Goal: Information Seeking & Learning: Learn about a topic

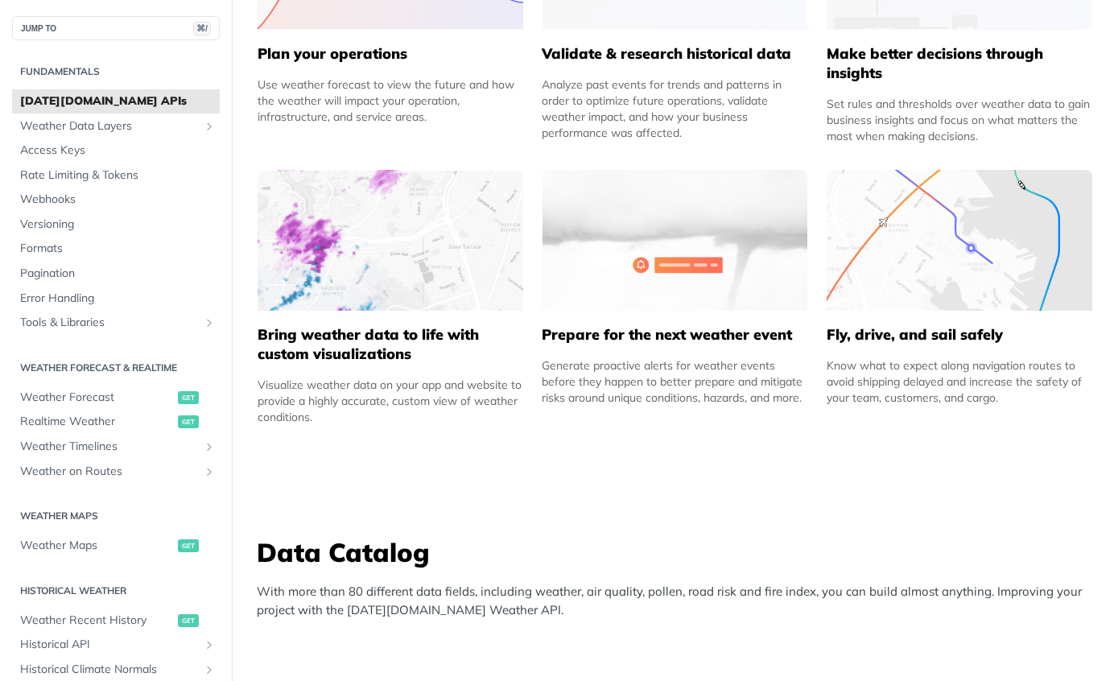
scroll to position [887, 0]
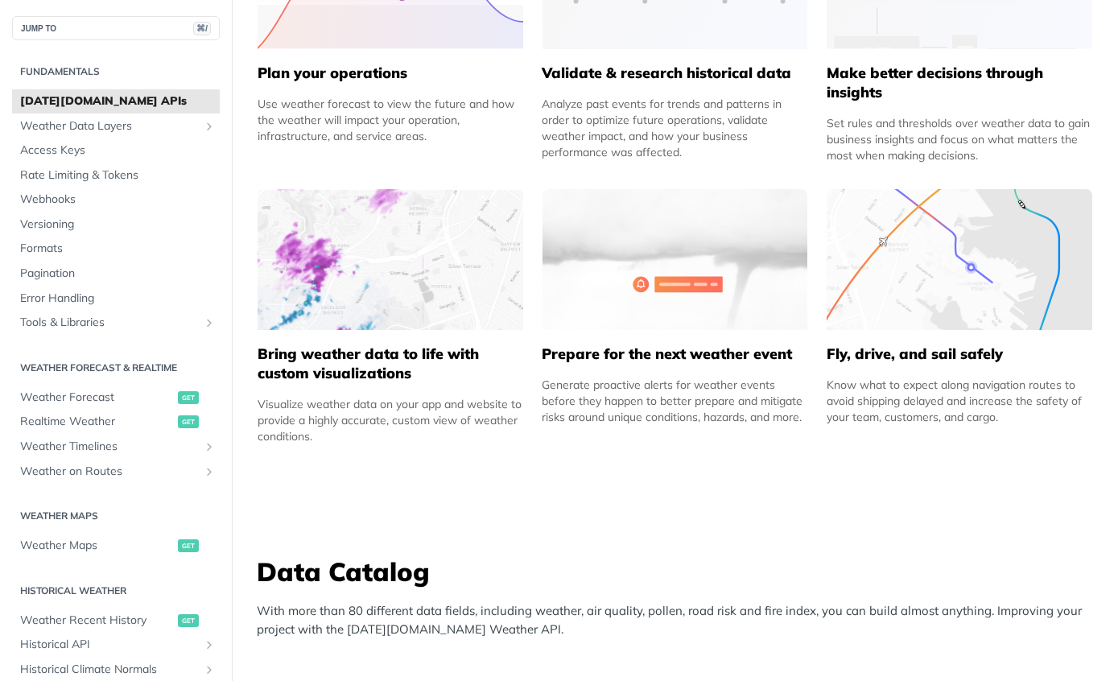
click at [395, 364] on h5 "Bring weather data to life with custom visualizations" at bounding box center [391, 364] width 266 height 39
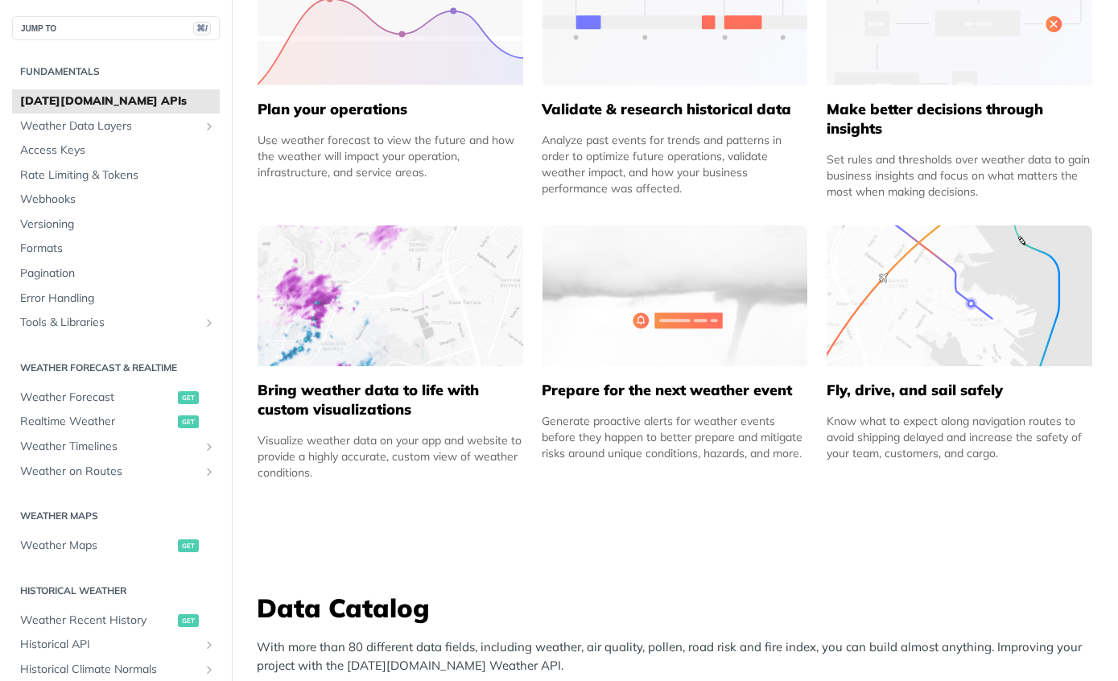
scroll to position [832, 0]
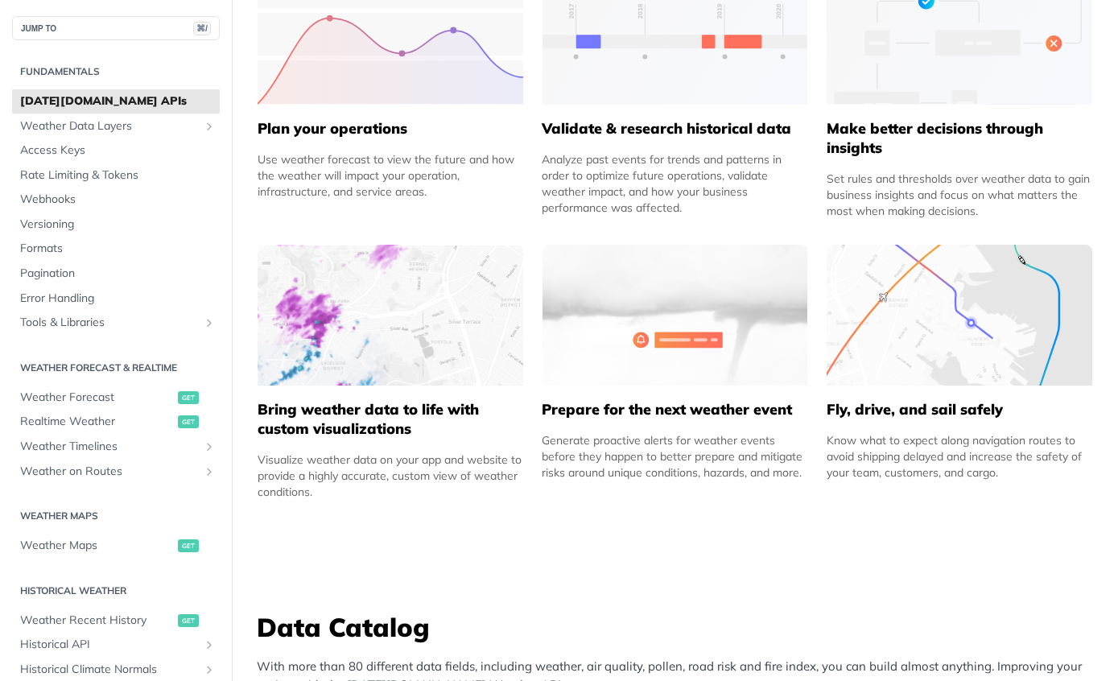
click at [962, 405] on h5 "Fly, drive, and sail safely" at bounding box center [960, 409] width 266 height 19
click at [1006, 316] on img at bounding box center [960, 315] width 266 height 141
click at [967, 346] on img at bounding box center [960, 315] width 266 height 141
click at [912, 351] on img at bounding box center [960, 315] width 266 height 141
click at [912, 350] on img at bounding box center [960, 315] width 266 height 141
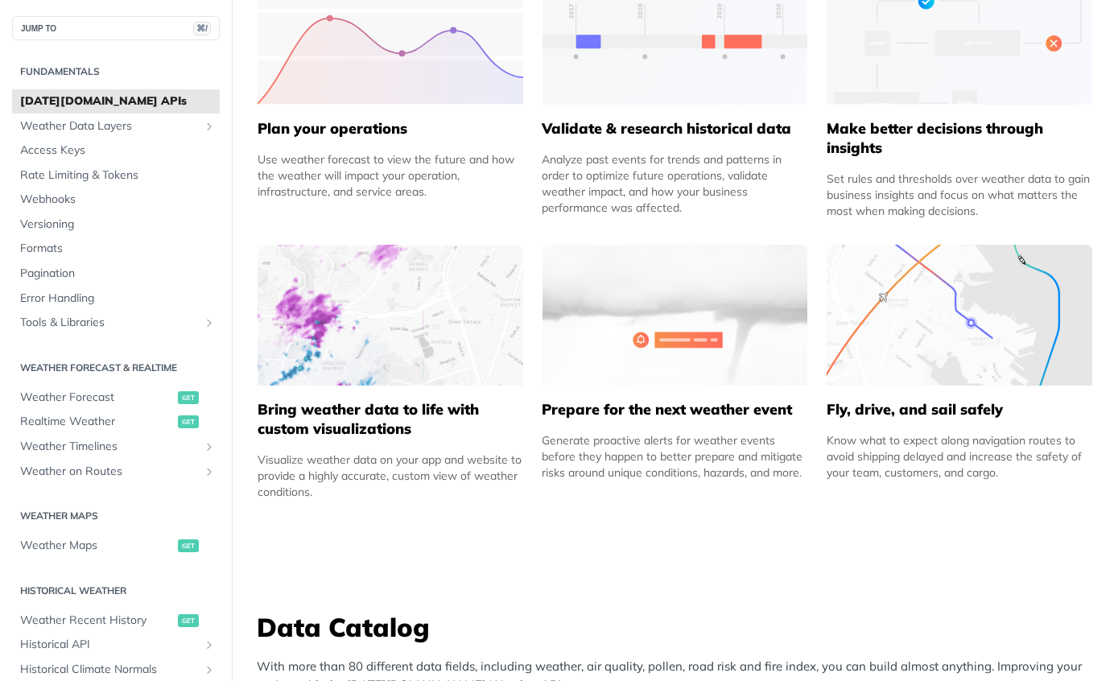
click at [913, 382] on img at bounding box center [960, 315] width 266 height 141
click at [925, 416] on h5 "Fly, drive, and sail safely" at bounding box center [960, 409] width 266 height 19
click at [935, 324] on img at bounding box center [960, 315] width 266 height 141
click at [934, 323] on img at bounding box center [960, 315] width 266 height 141
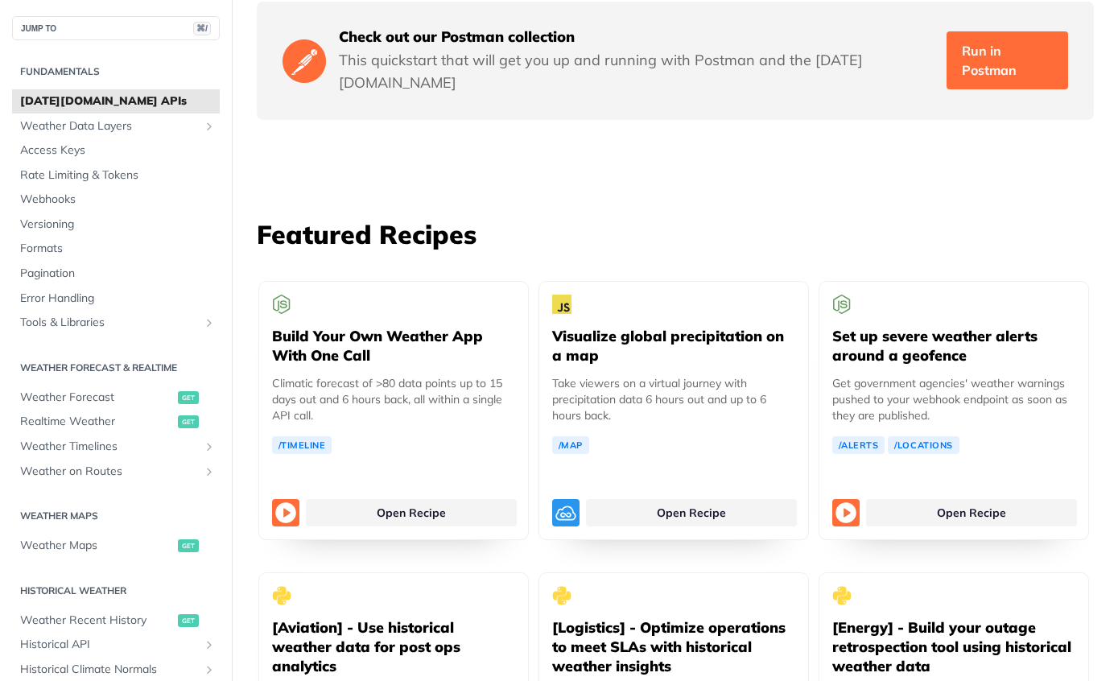
scroll to position [2829, 0]
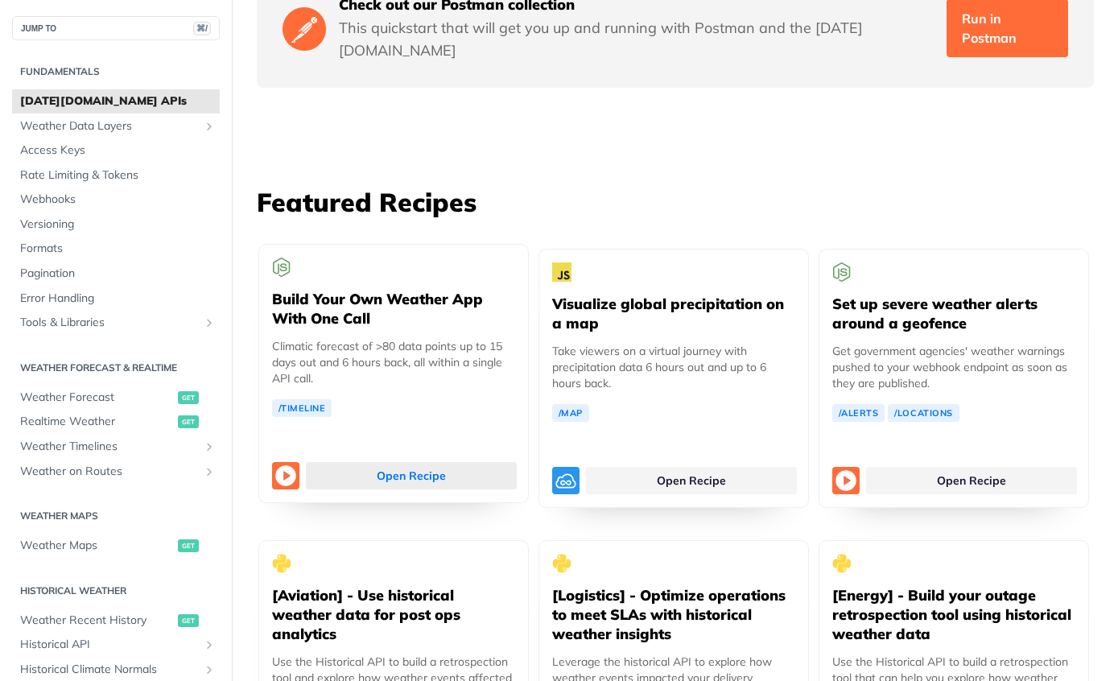
click at [462, 462] on link "Open Recipe" at bounding box center [411, 475] width 211 height 27
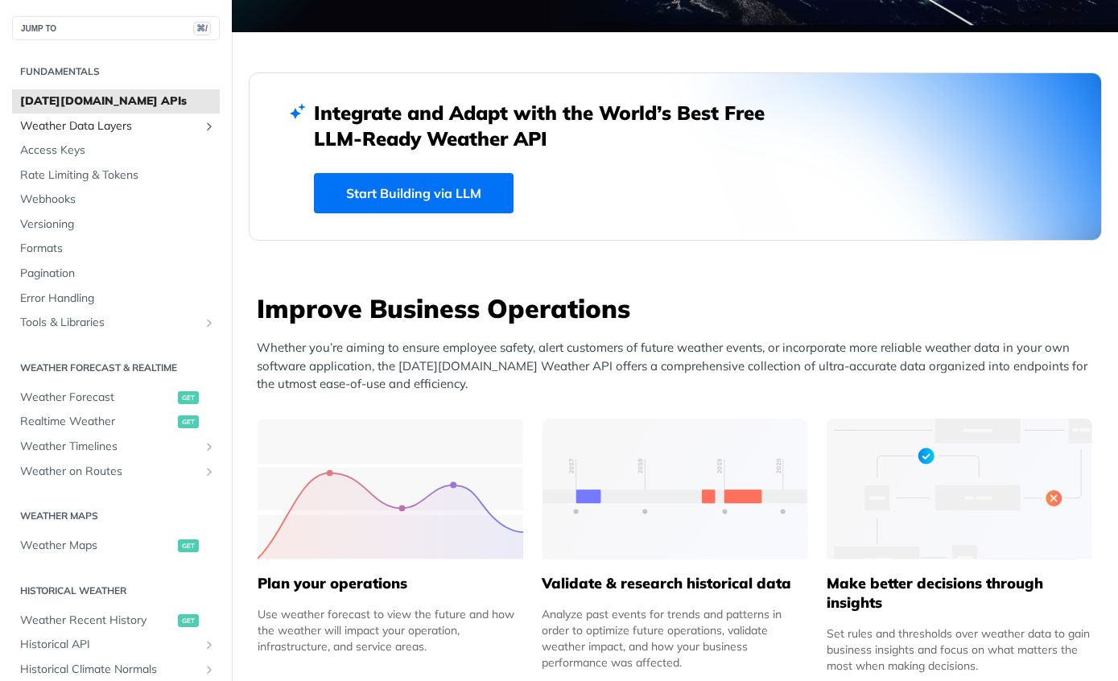
click at [77, 130] on span "Weather Data Layers" at bounding box center [109, 126] width 179 height 16
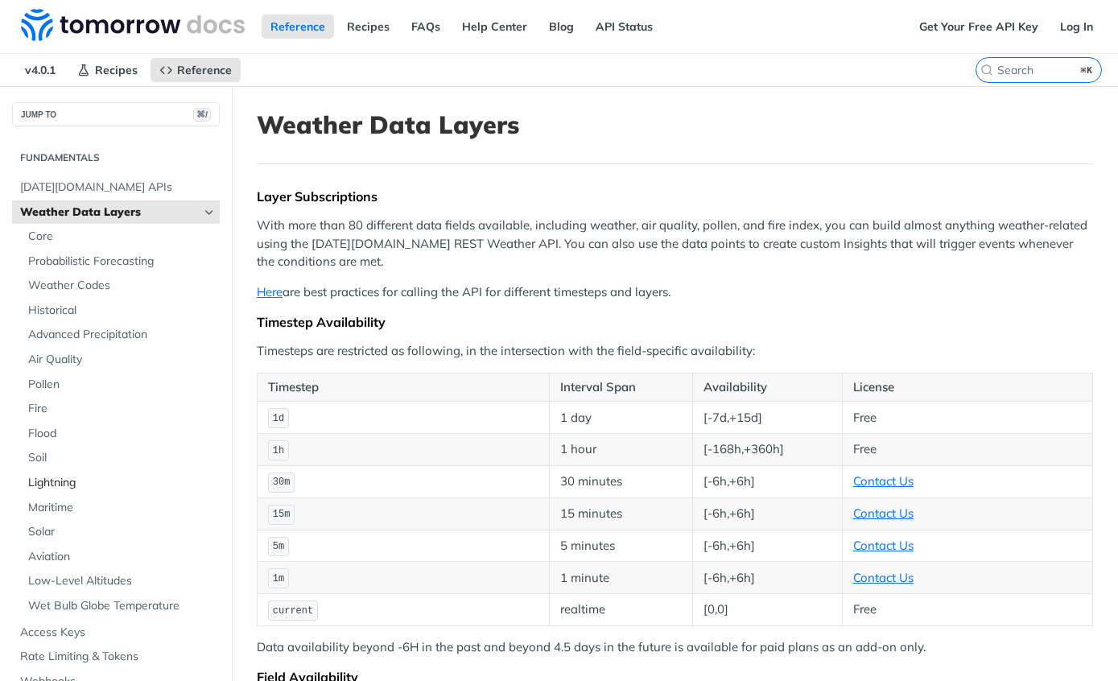
click at [45, 483] on span "Lightning" at bounding box center [122, 483] width 188 height 16
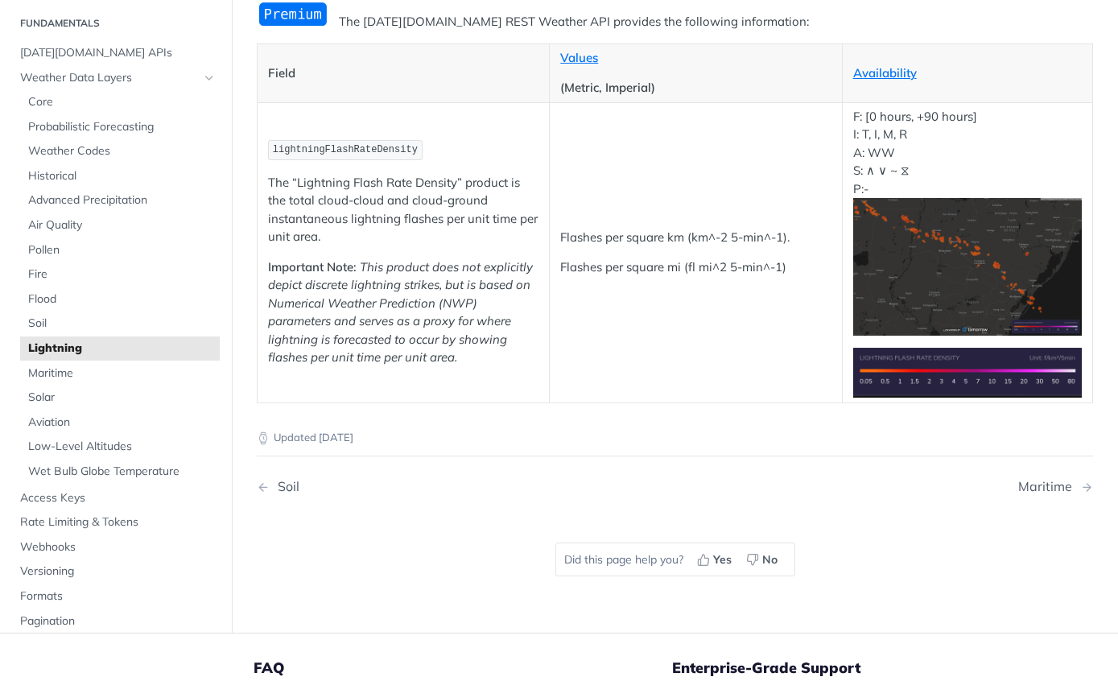
scroll to position [187, 0]
click at [43, 366] on span "Maritime" at bounding box center [122, 374] width 188 height 16
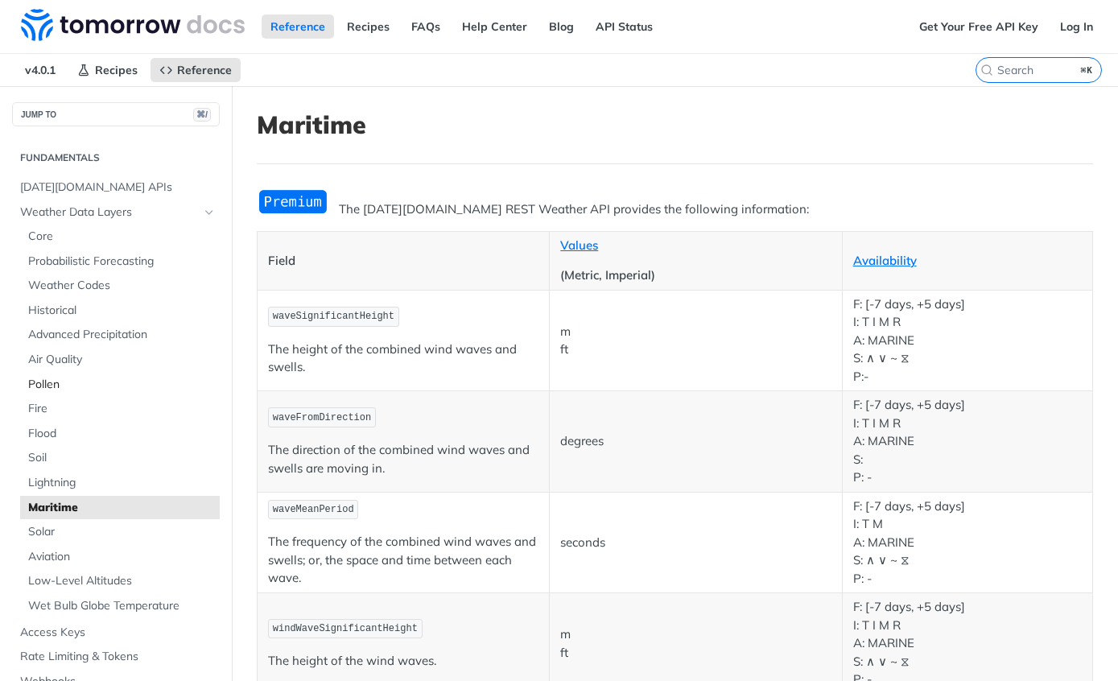
click at [39, 378] on span "Pollen" at bounding box center [122, 385] width 188 height 16
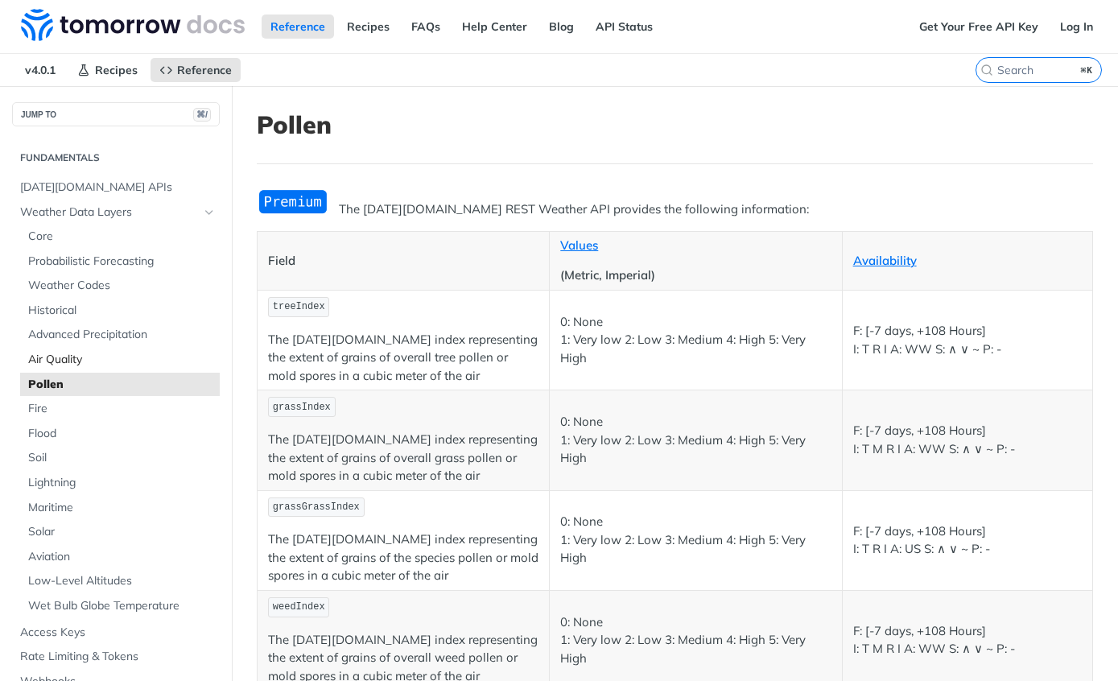
click at [60, 366] on link "Air Quality" at bounding box center [120, 360] width 200 height 24
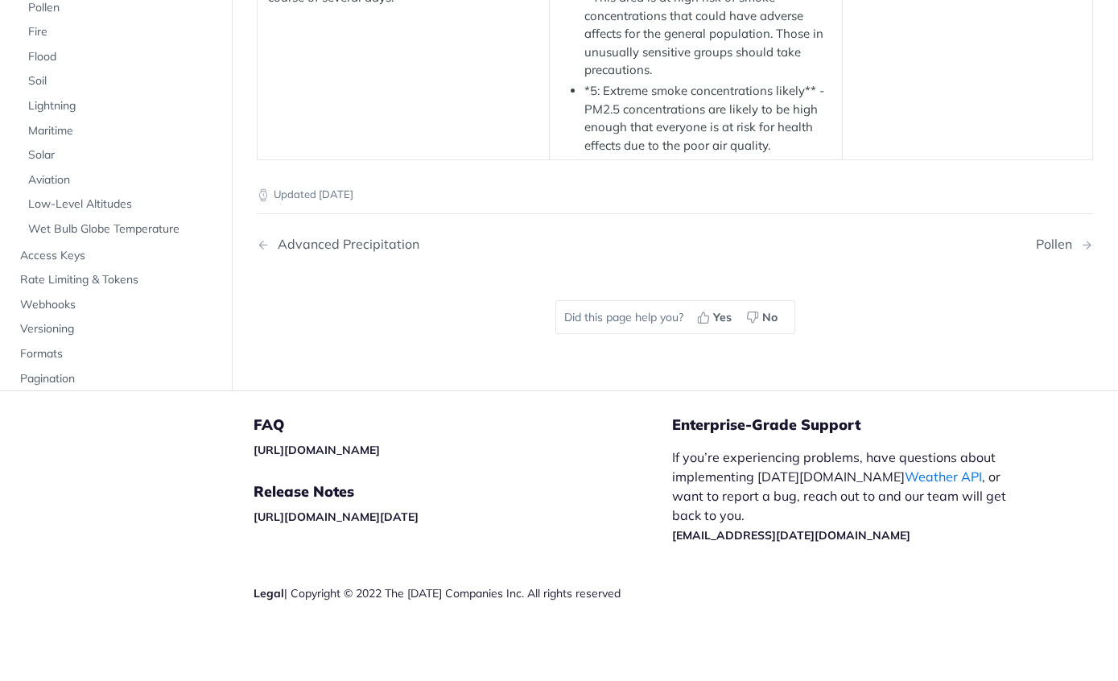
scroll to position [2886, 0]
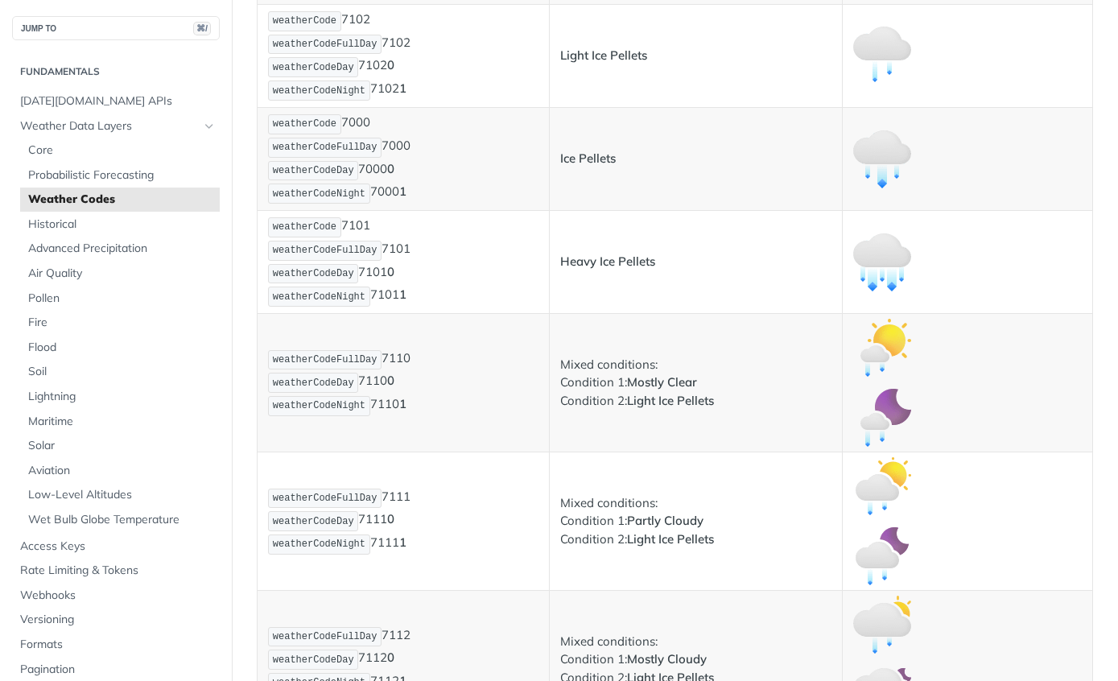
scroll to position [6573, 0]
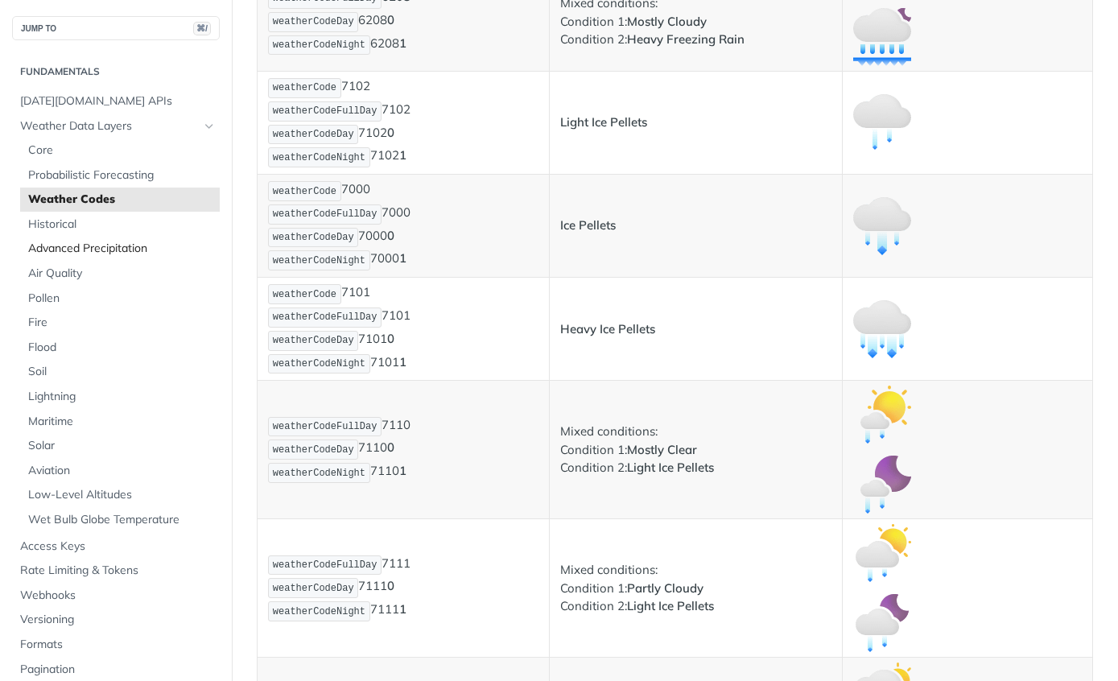
click at [52, 252] on span "Advanced Precipitation" at bounding box center [122, 249] width 188 height 16
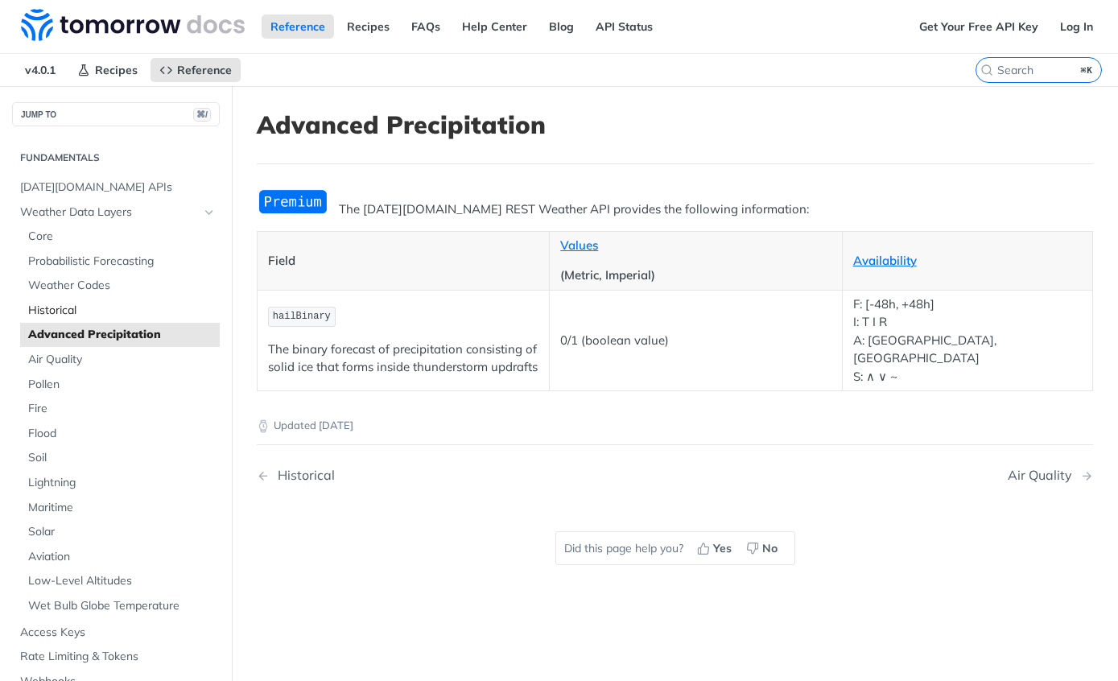
click at [56, 311] on span "Historical" at bounding box center [122, 311] width 188 height 16
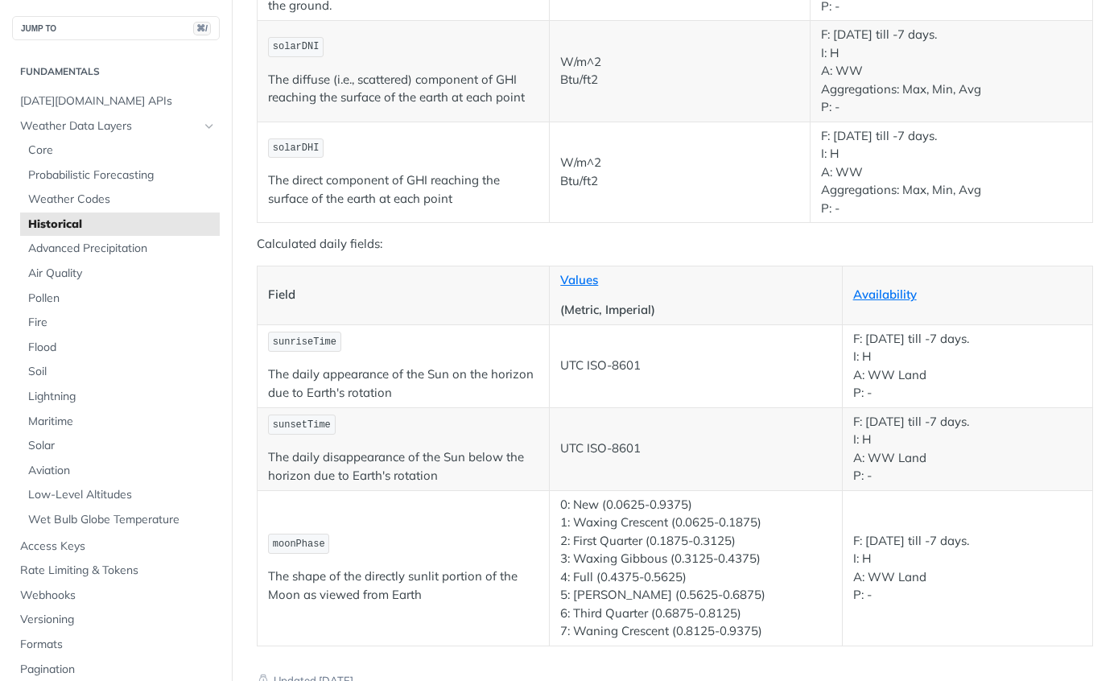
scroll to position [2745, 0]
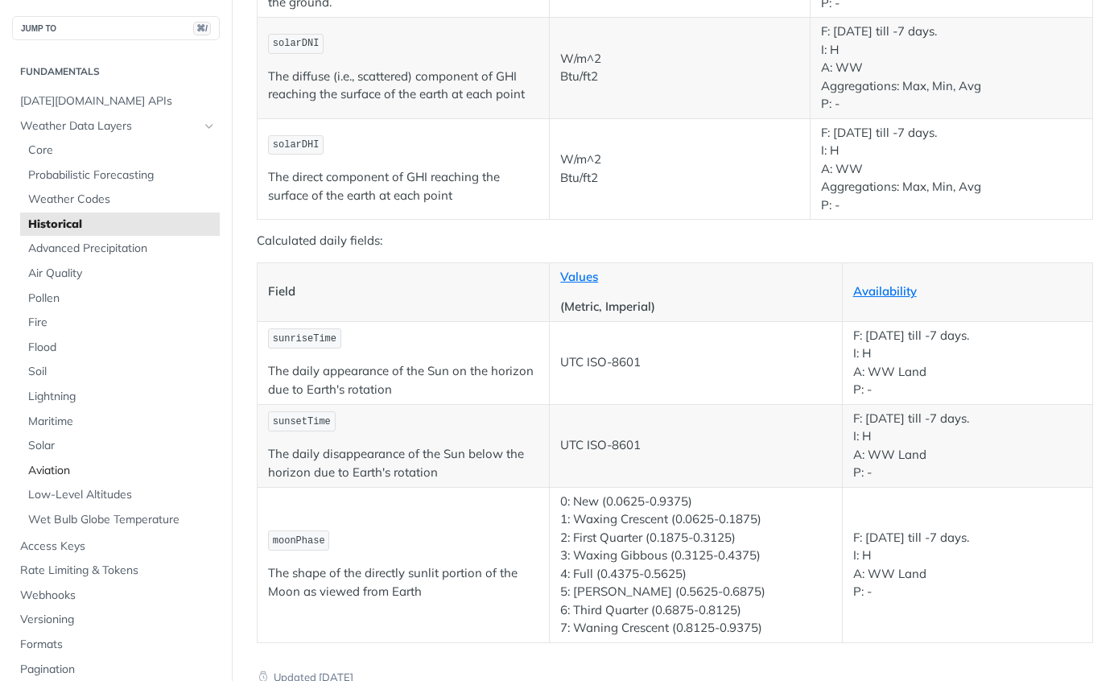
click at [32, 465] on span "Aviation" at bounding box center [122, 471] width 188 height 16
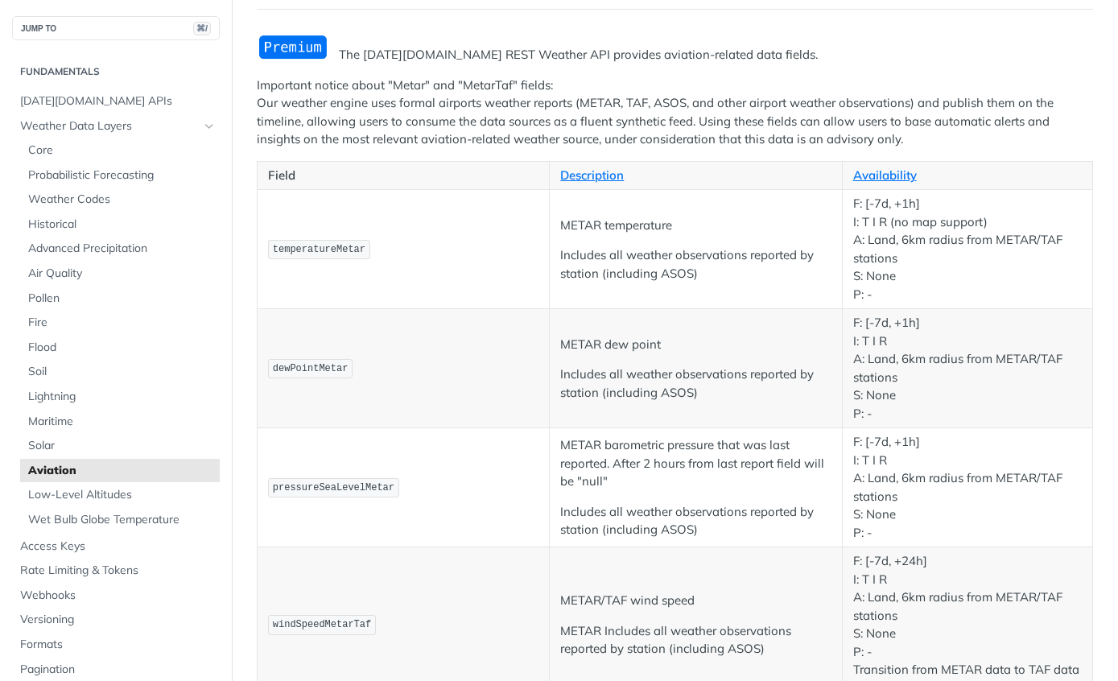
scroll to position [154, 0]
click at [44, 508] on link "Wet Bulb Globe Temperature" at bounding box center [120, 520] width 200 height 24
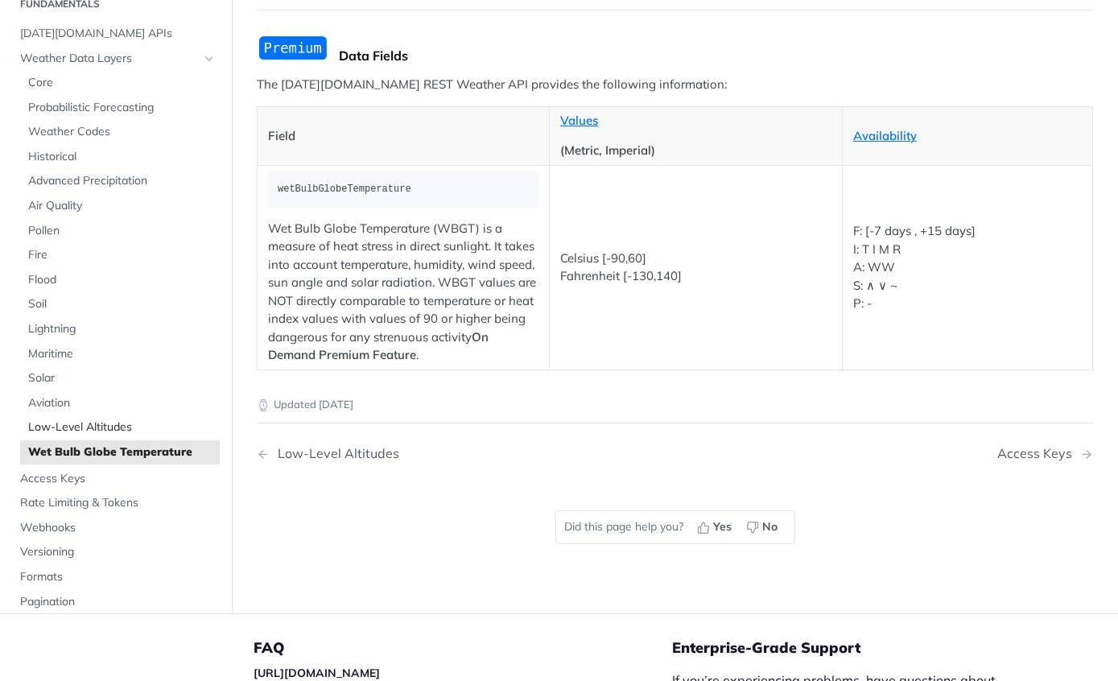
click at [47, 419] on span "Low-Level Altitudes" at bounding box center [122, 427] width 188 height 16
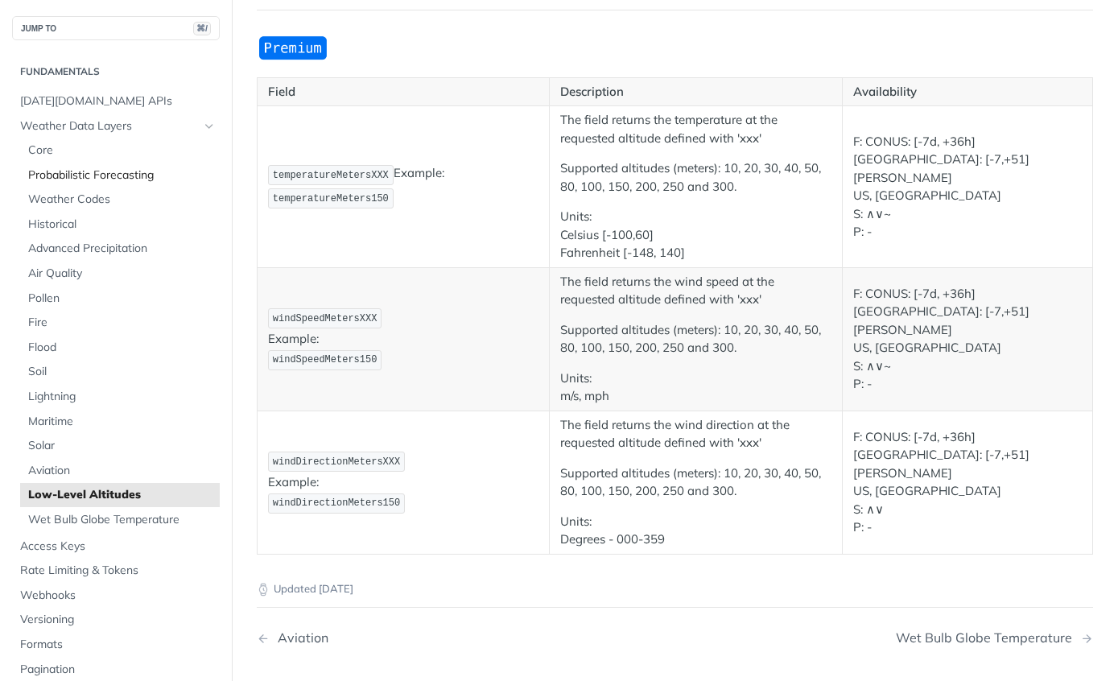
click at [71, 174] on span "Probabilistic Forecasting" at bounding box center [122, 175] width 188 height 16
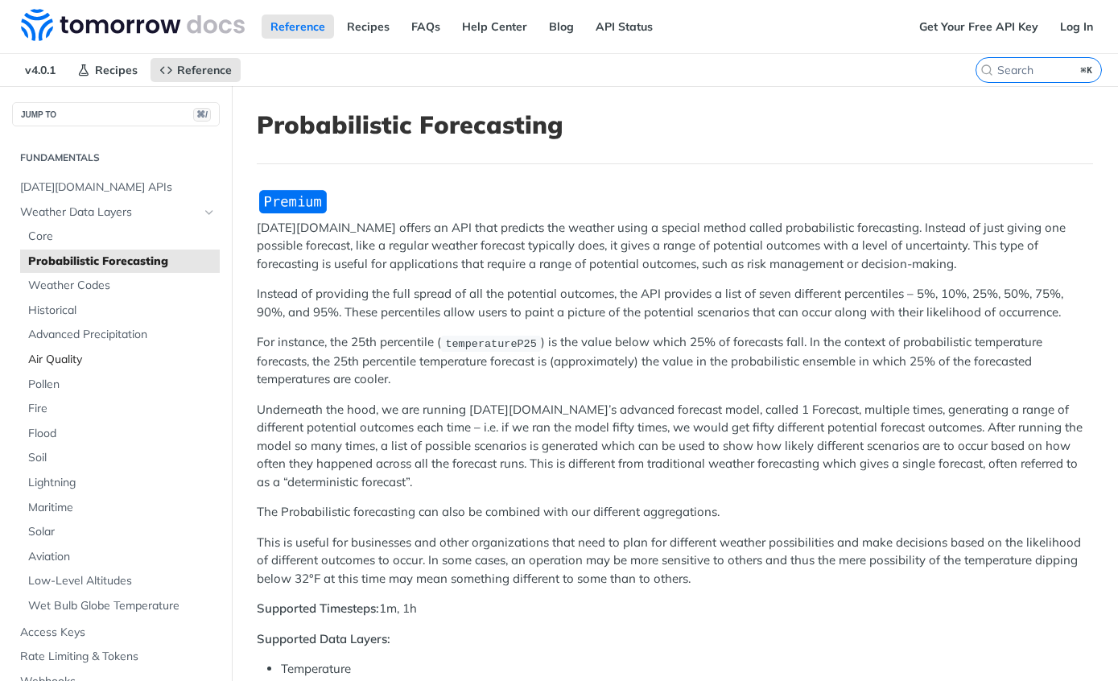
click at [43, 364] on link "Air Quality" at bounding box center [120, 360] width 200 height 24
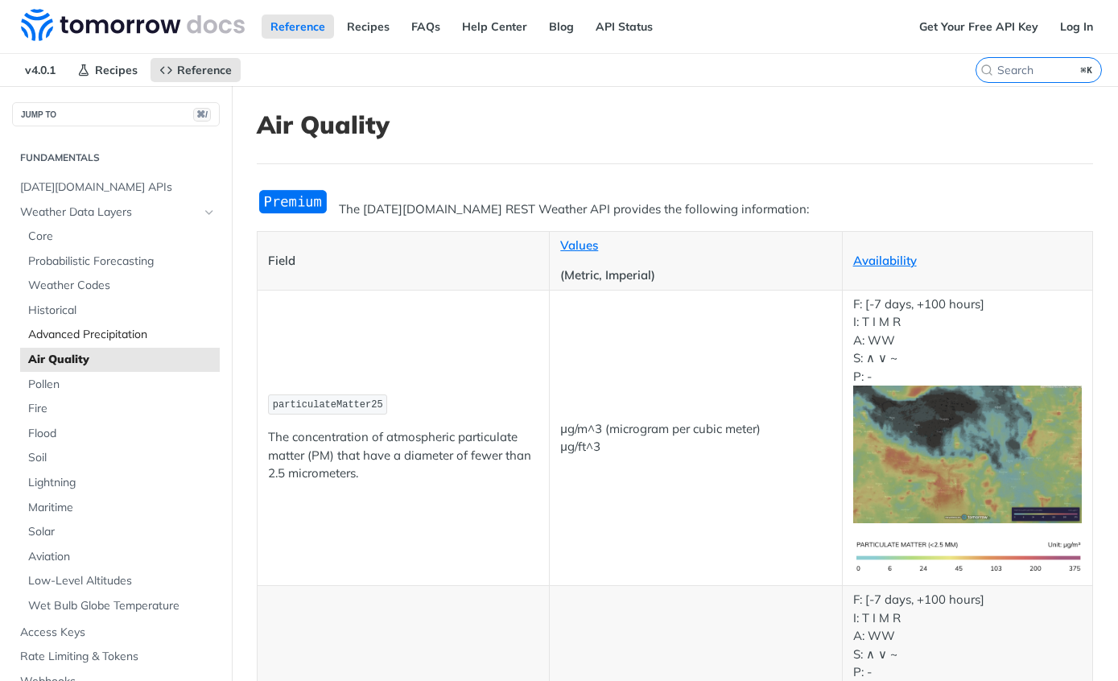
click at [52, 337] on span "Advanced Precipitation" at bounding box center [122, 335] width 188 height 16
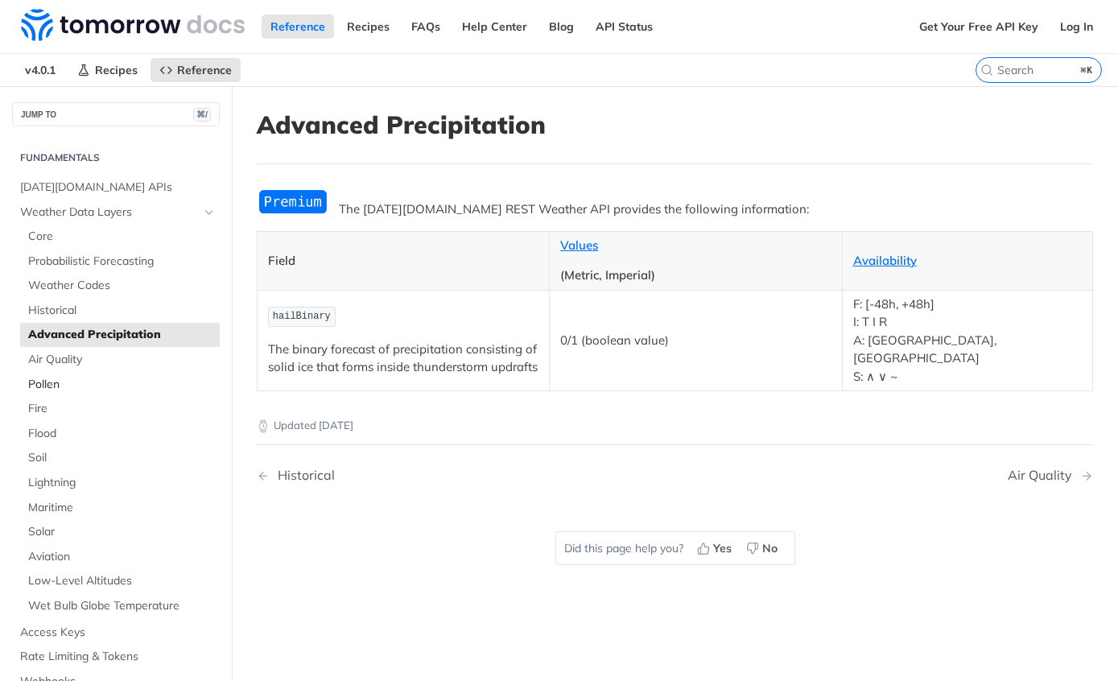
click at [41, 386] on span "Pollen" at bounding box center [122, 385] width 188 height 16
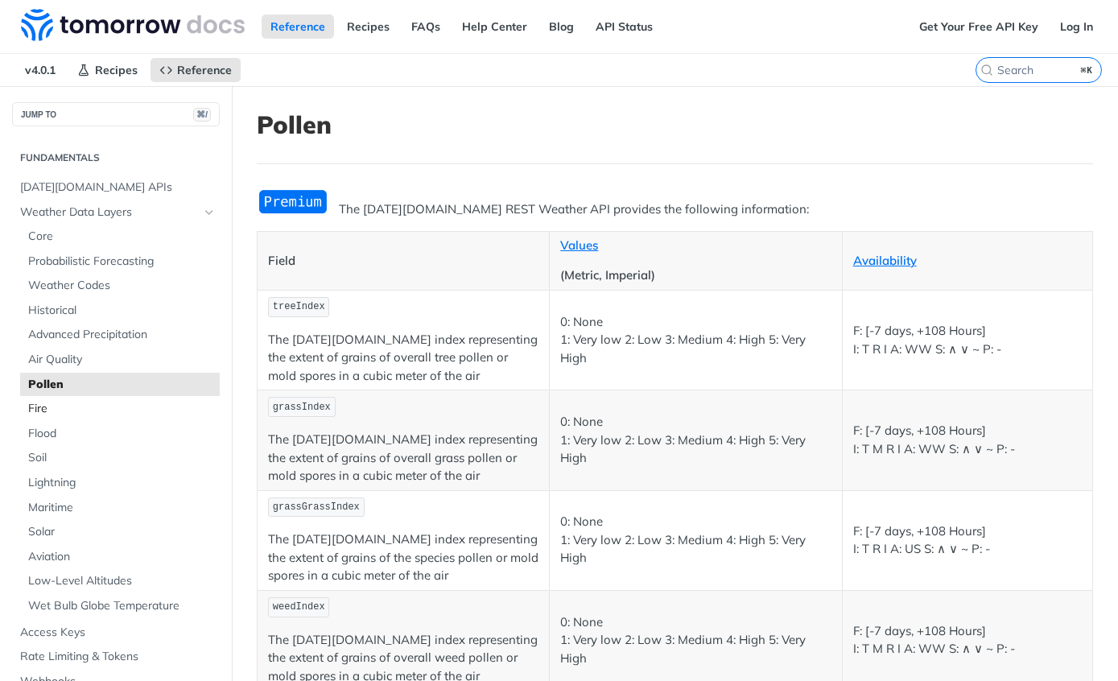
click at [29, 408] on span "Fire" at bounding box center [122, 409] width 188 height 16
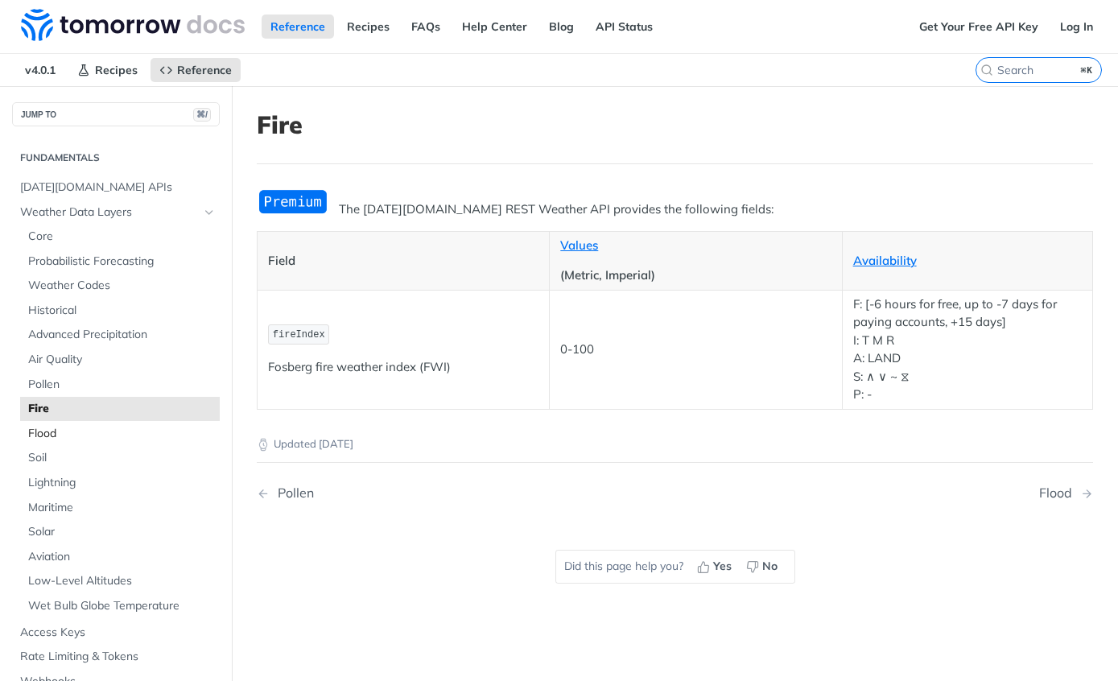
click at [40, 429] on span "Flood" at bounding box center [122, 434] width 188 height 16
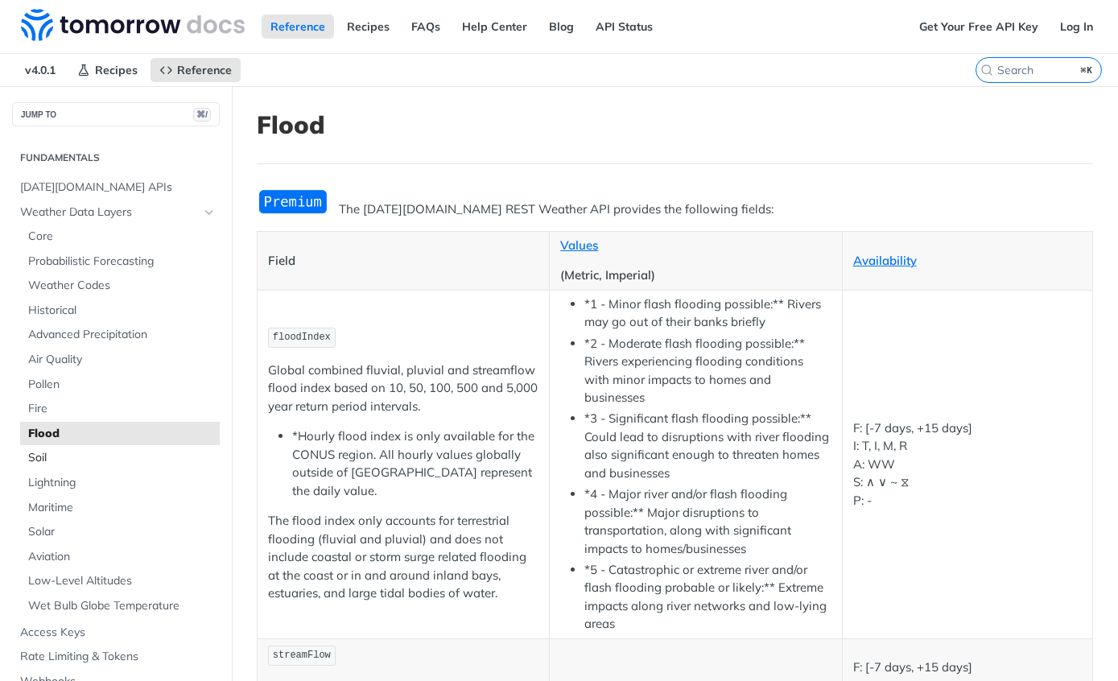
click at [38, 455] on span "Soil" at bounding box center [122, 458] width 188 height 16
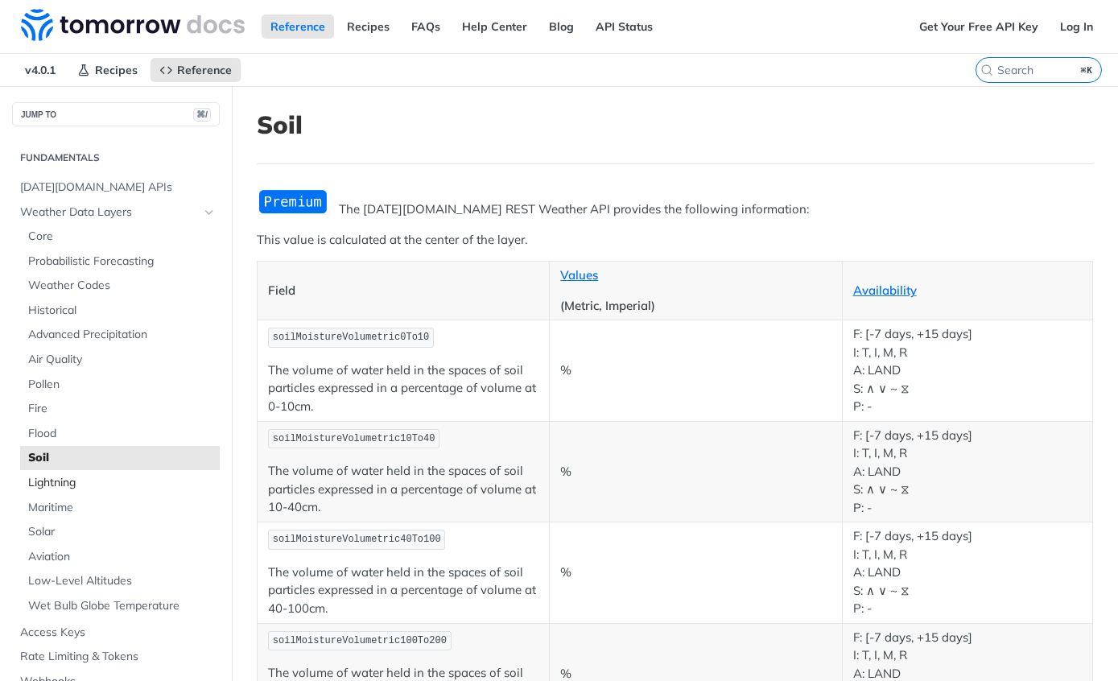
click at [53, 488] on link "Lightning" at bounding box center [120, 483] width 200 height 24
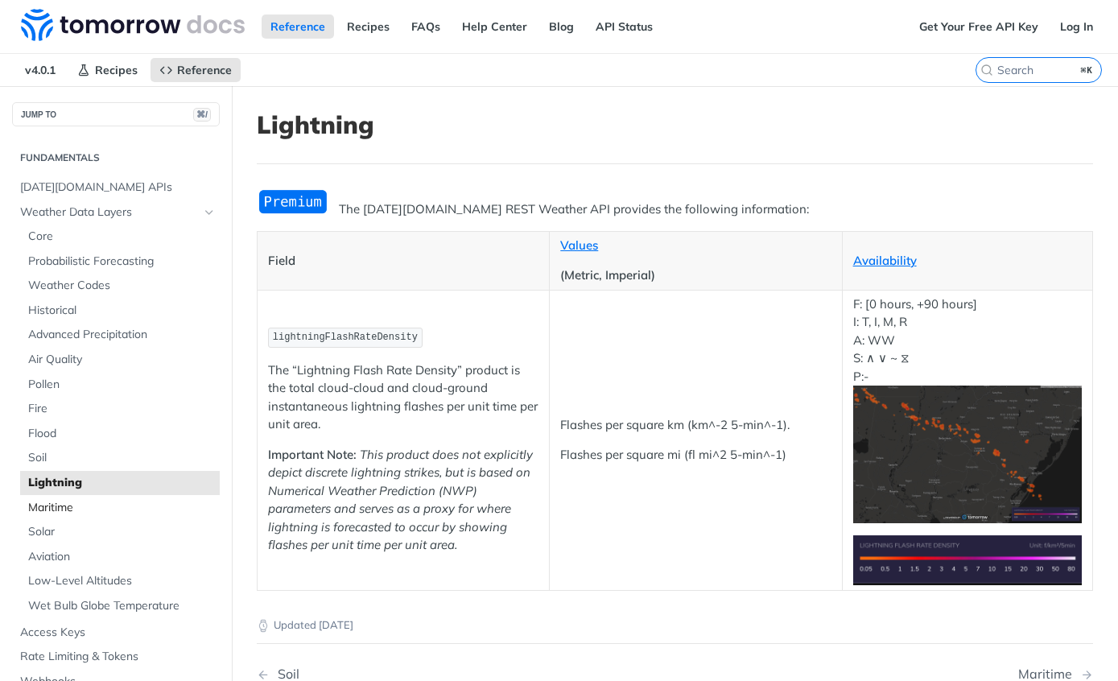
click at [112, 507] on span "Maritime" at bounding box center [122, 508] width 188 height 16
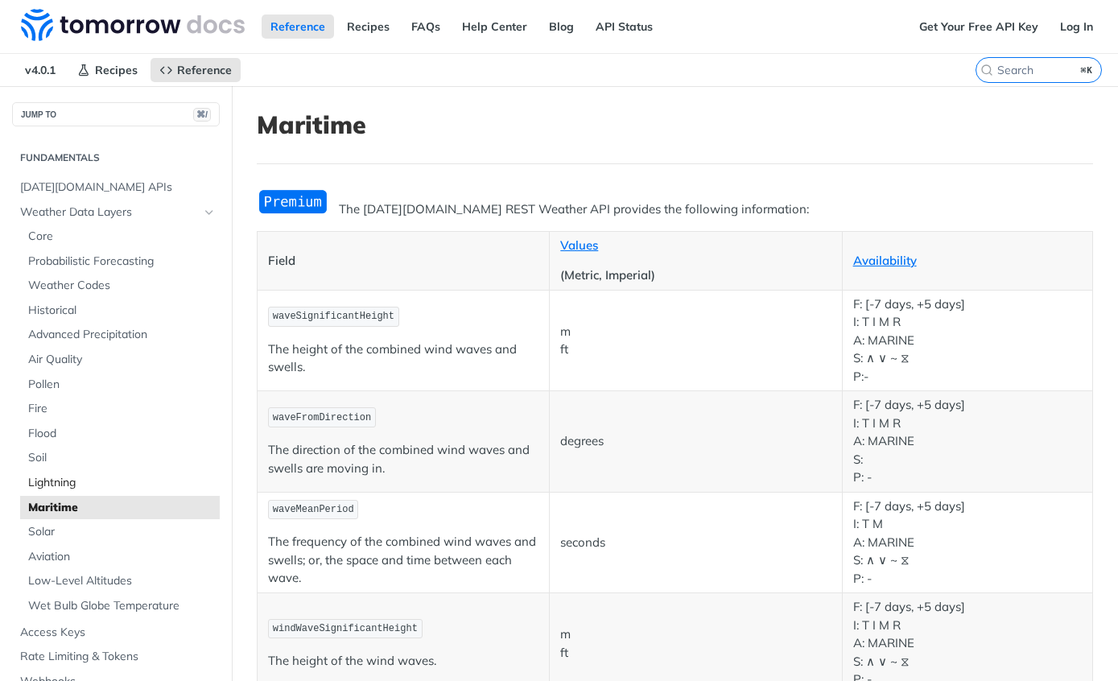
click at [51, 475] on span "Lightning" at bounding box center [122, 483] width 188 height 16
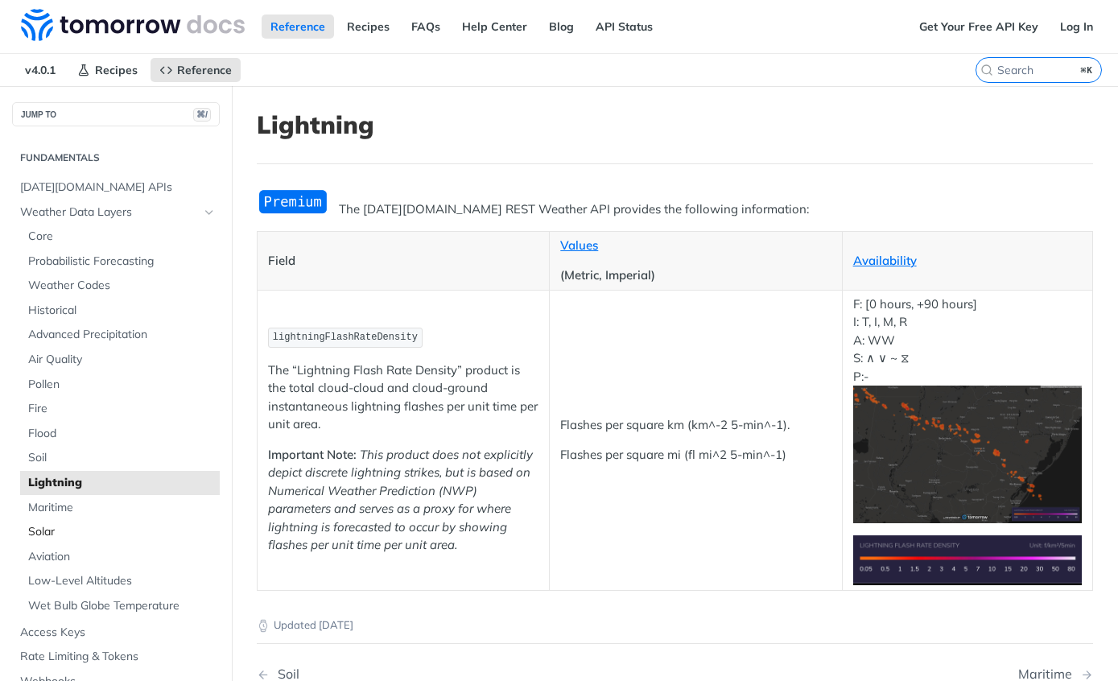
click at [36, 527] on span "Solar" at bounding box center [122, 532] width 188 height 16
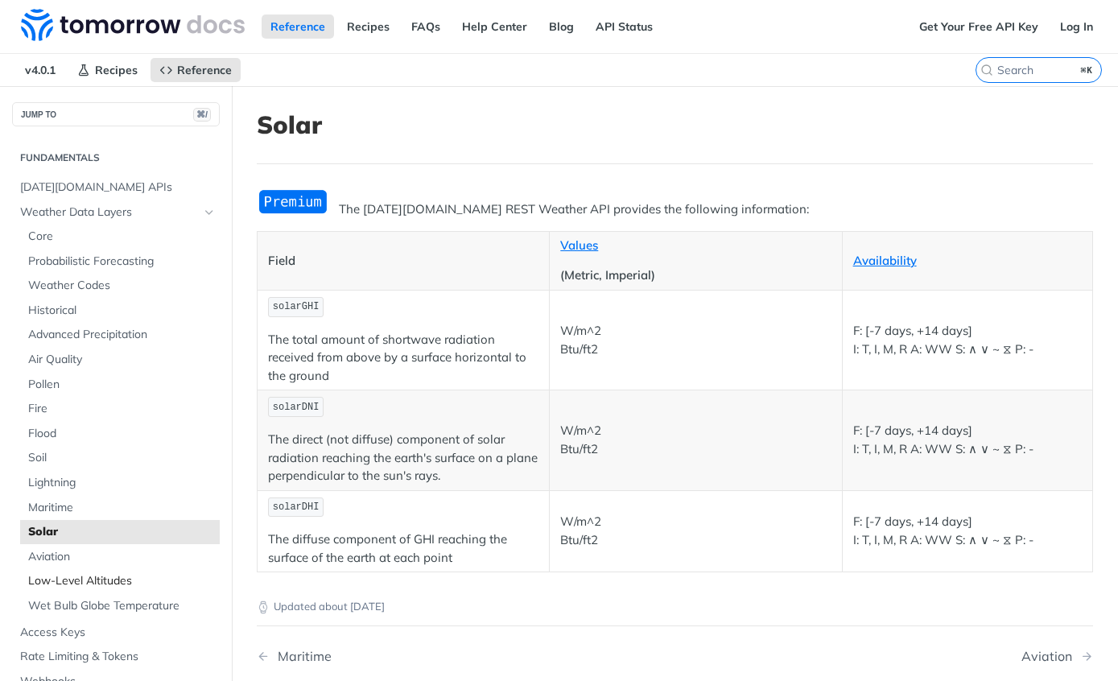
click at [44, 576] on span "Low-Level Altitudes" at bounding box center [122, 581] width 188 height 16
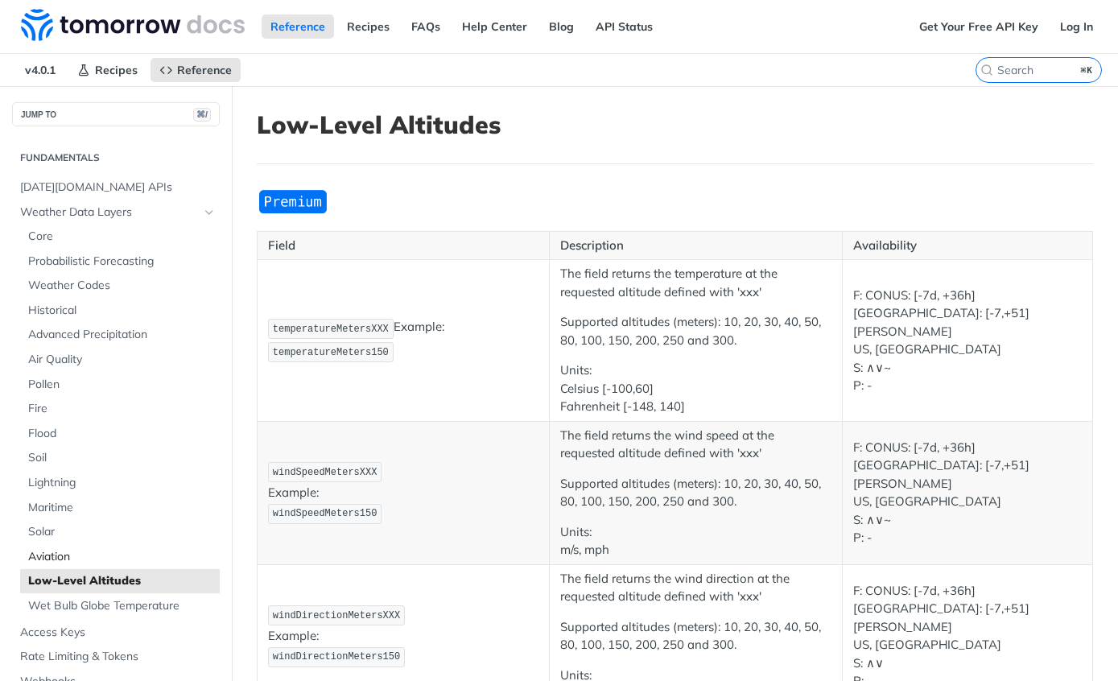
click at [35, 549] on span "Aviation" at bounding box center [122, 557] width 188 height 16
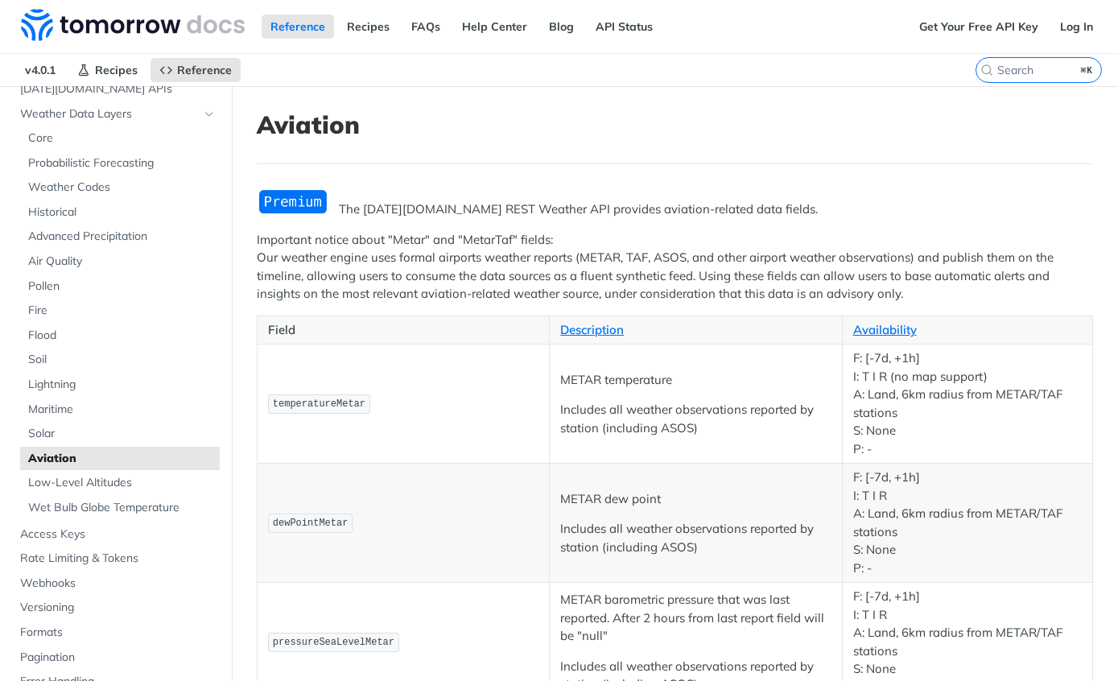
scroll to position [111, 0]
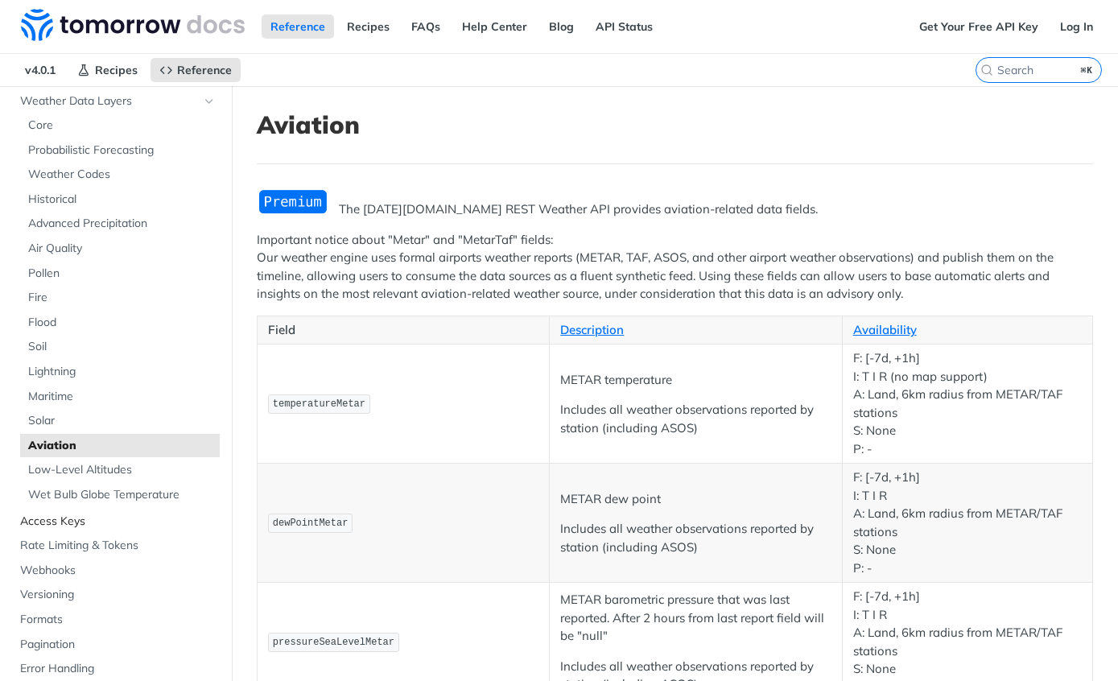
click at [45, 518] on span "Access Keys" at bounding box center [118, 522] width 196 height 16
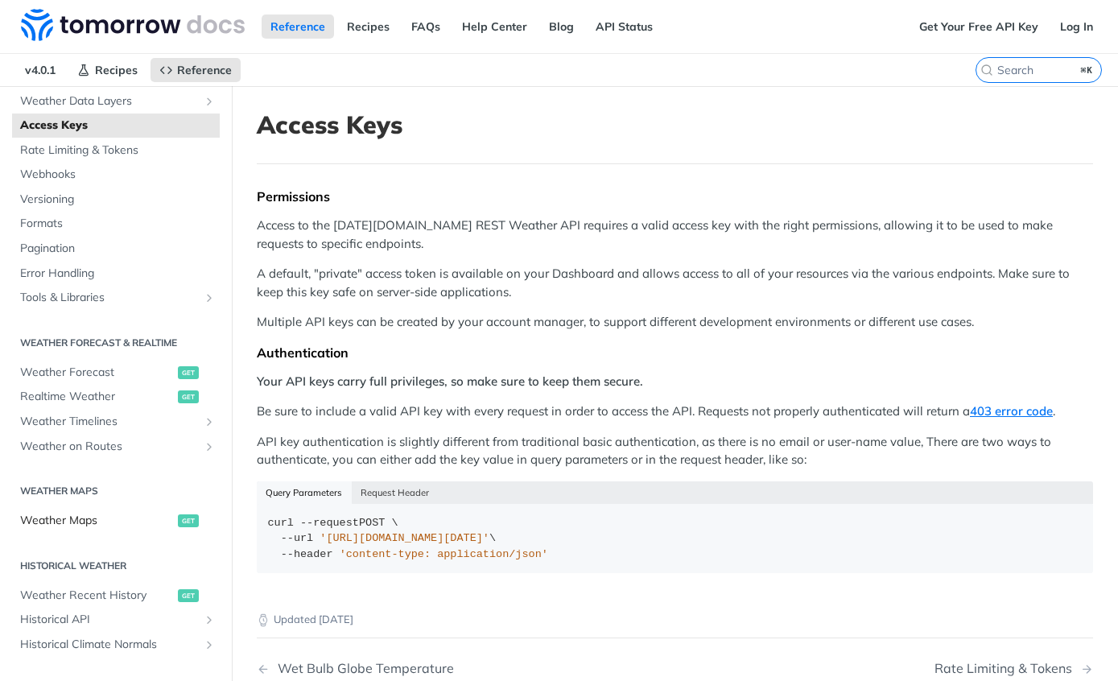
click at [53, 523] on link "Weather Maps get" at bounding box center [116, 521] width 208 height 24
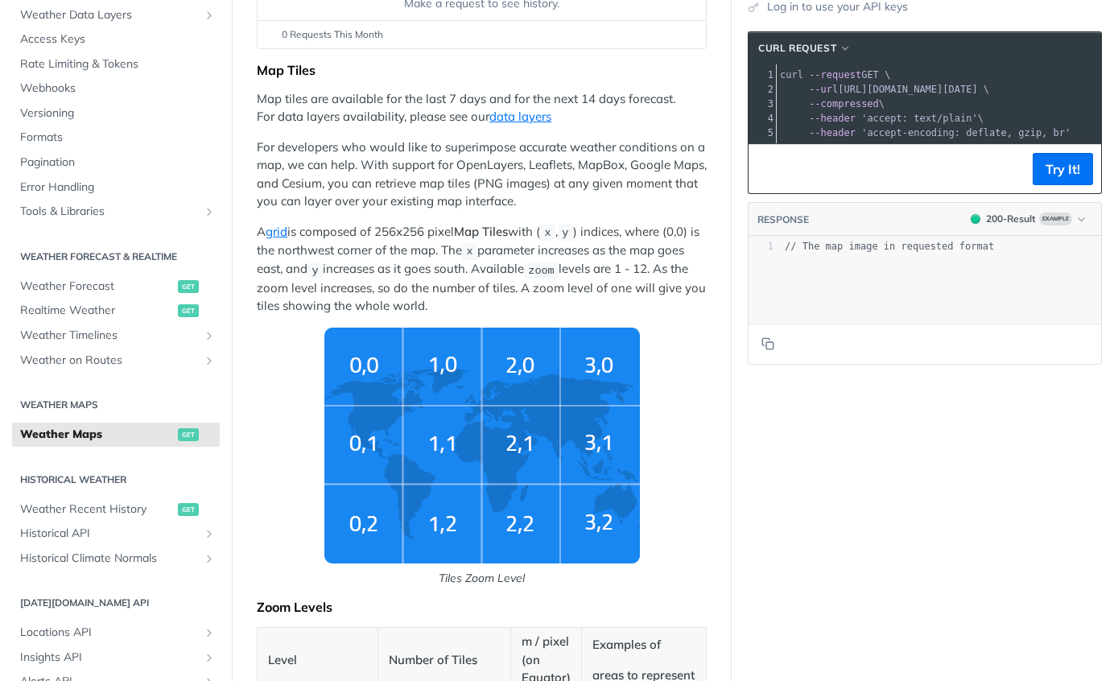
scroll to position [254, 0]
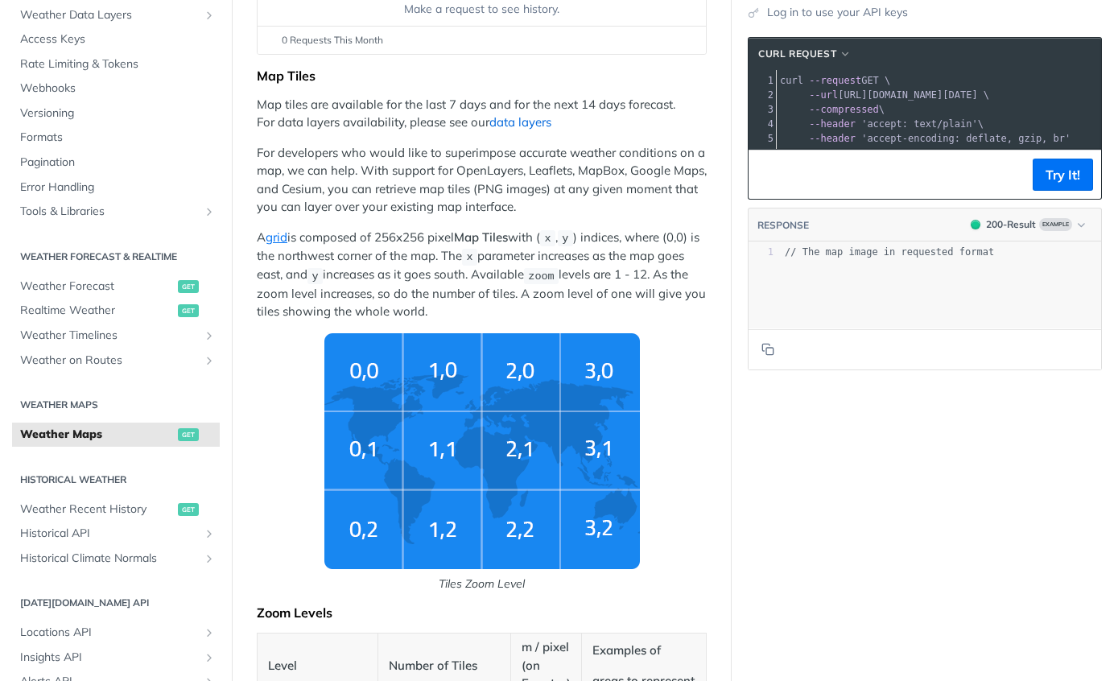
click at [532, 118] on link "data layers" at bounding box center [521, 121] width 62 height 15
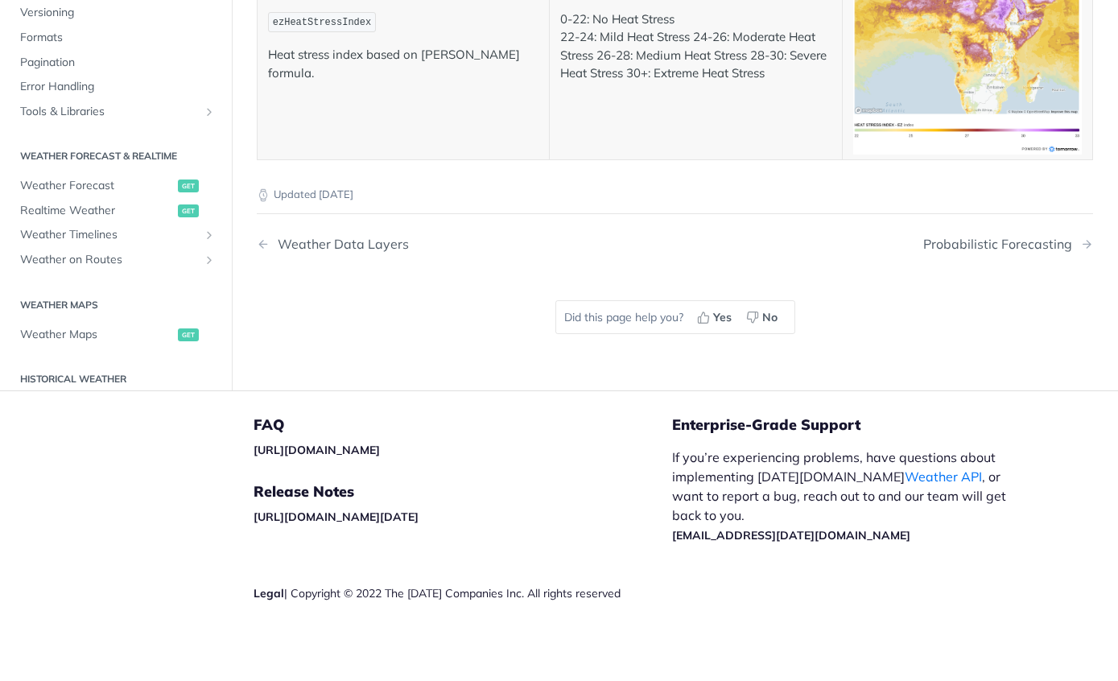
scroll to position [332, 0]
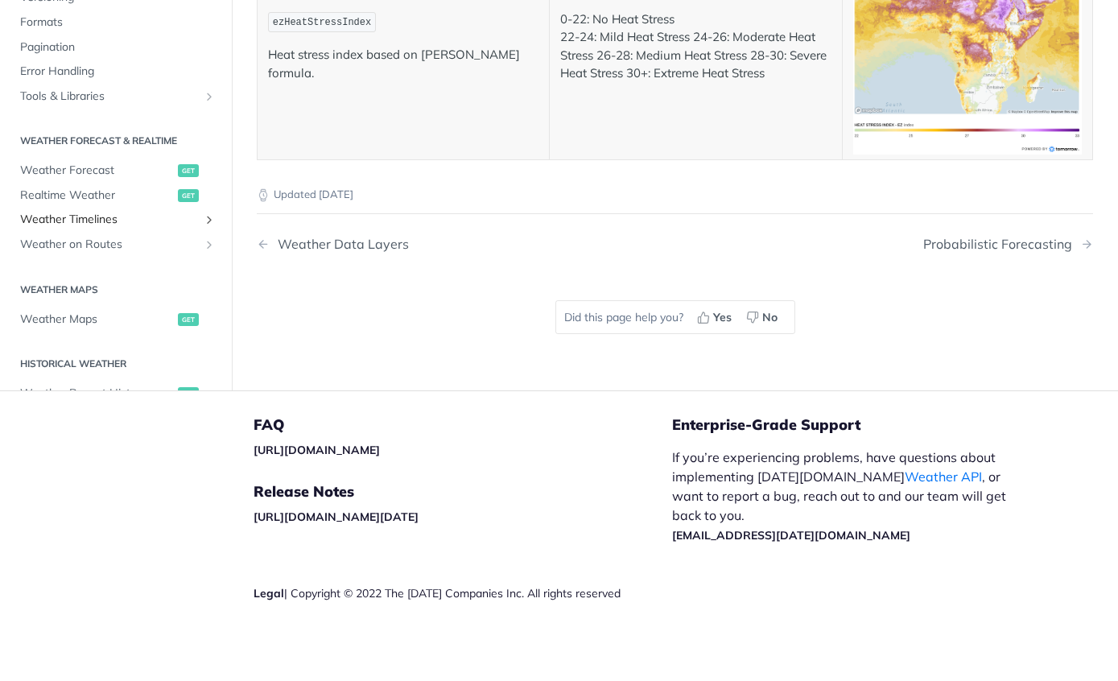
click at [66, 213] on span "Weather Timelines" at bounding box center [109, 221] width 179 height 16
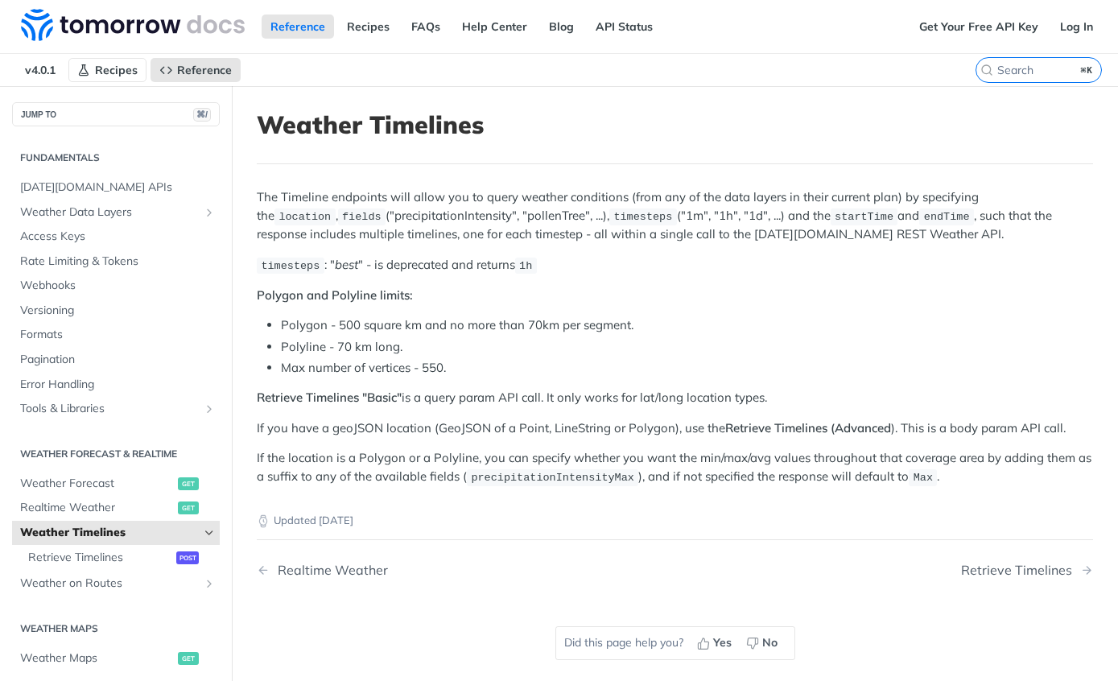
click at [107, 64] on span "Recipes" at bounding box center [116, 70] width 43 height 14
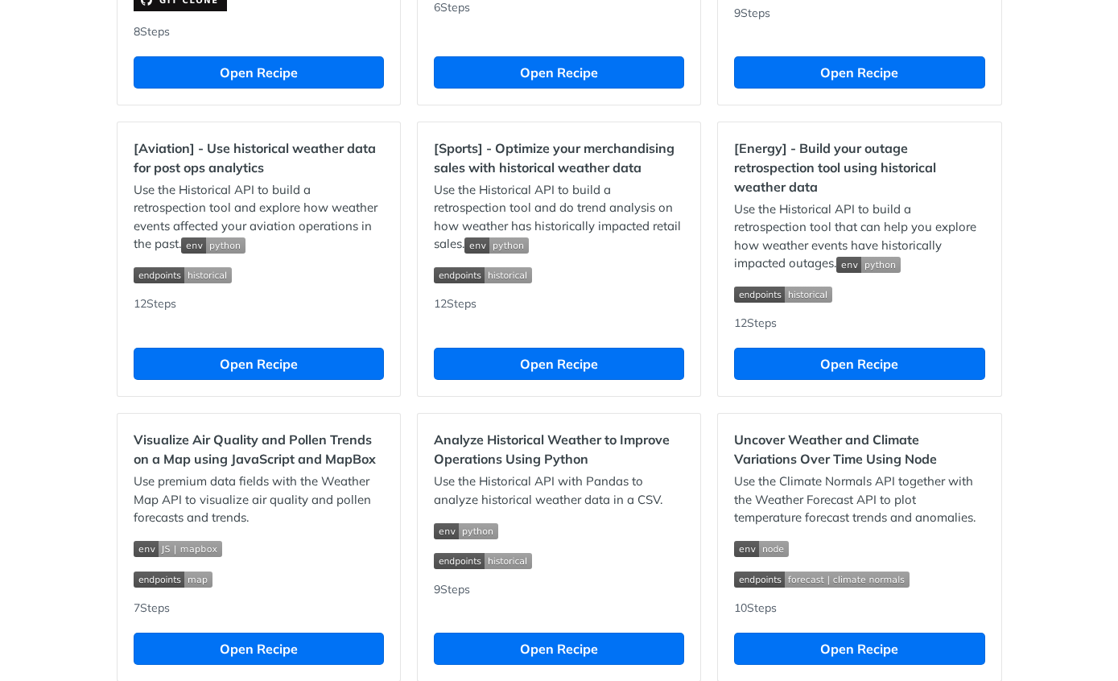
scroll to position [1386, 0]
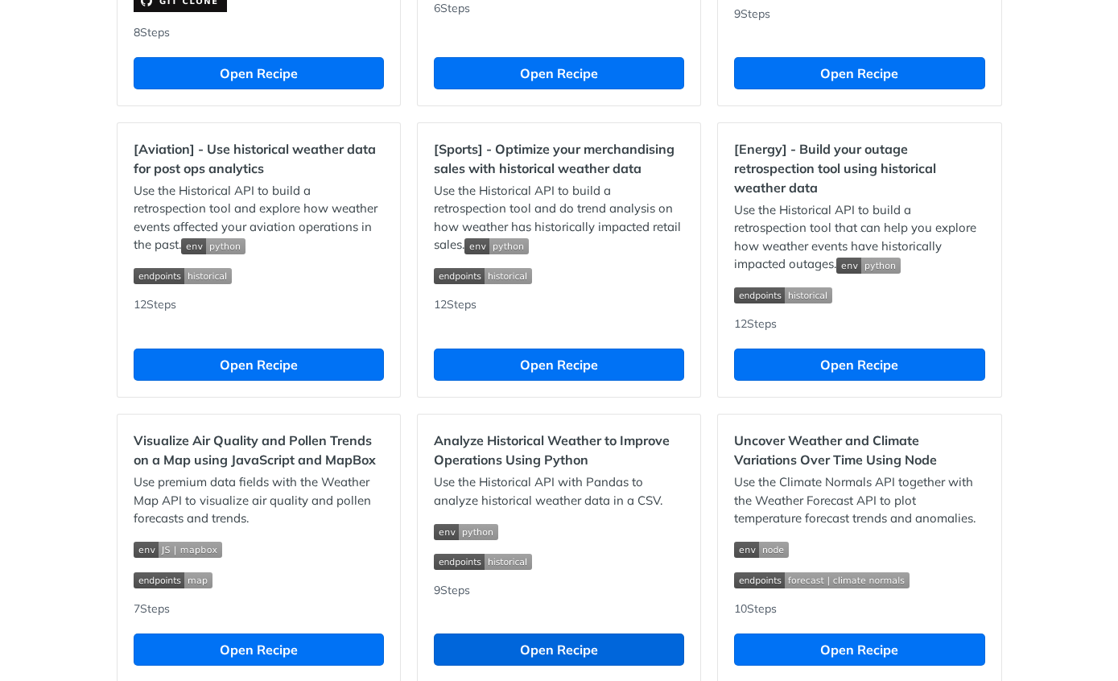
click at [646, 639] on button "Open Recipe" at bounding box center [559, 650] width 250 height 32
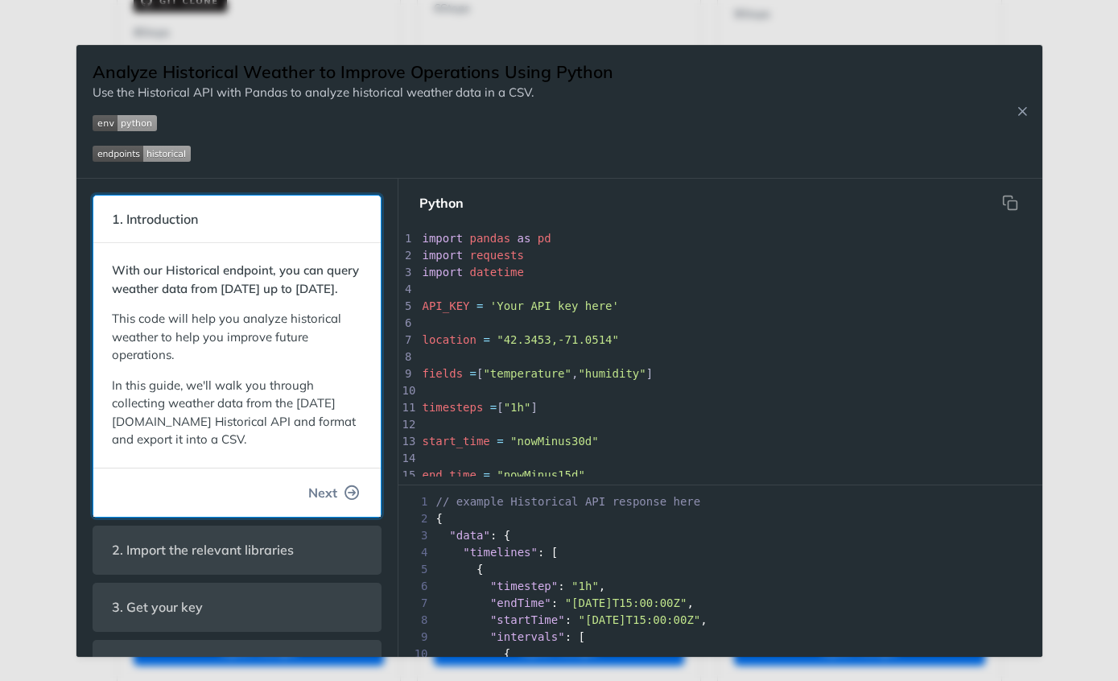
click at [331, 502] on span "Next" at bounding box center [322, 492] width 29 height 19
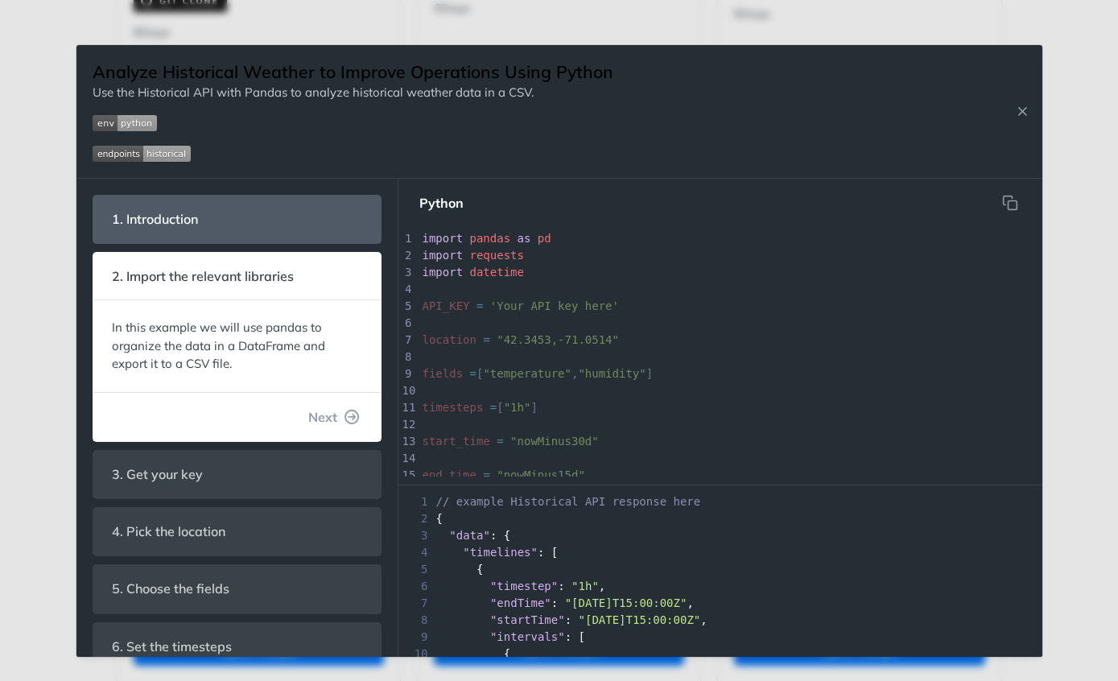
click at [52, 390] on div "Analyze Historical Weather to Improve Operations Using Python Use the Historica…" at bounding box center [559, 340] width 1118 height 681
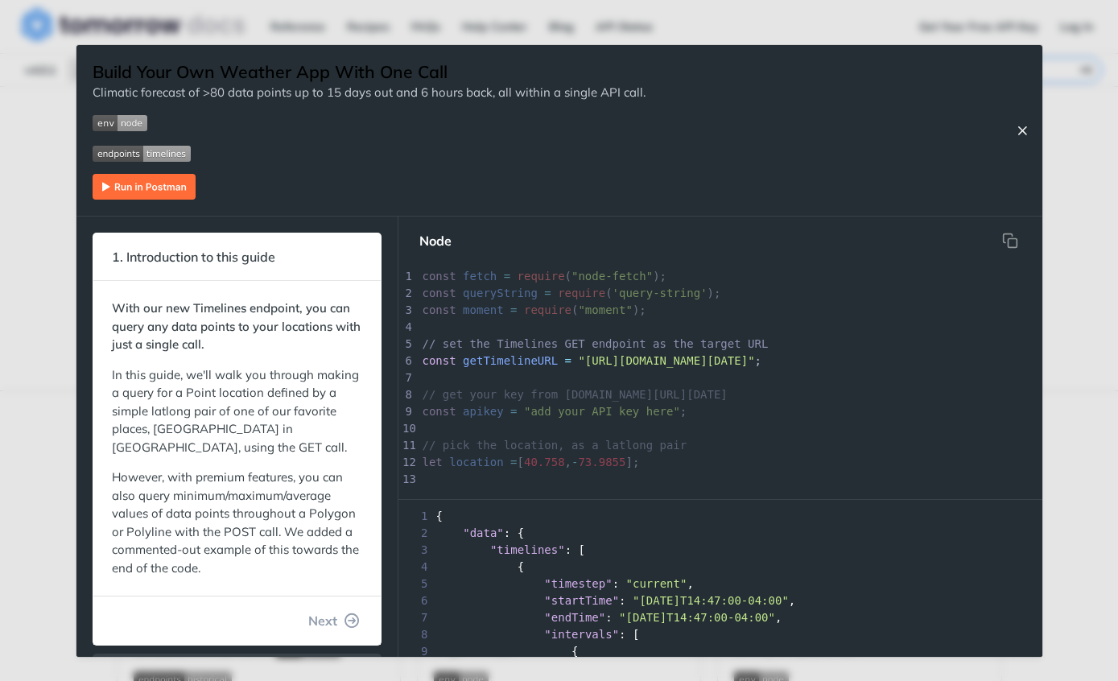
click at [1022, 134] on icon "Close Recipe" at bounding box center [1022, 130] width 14 height 14
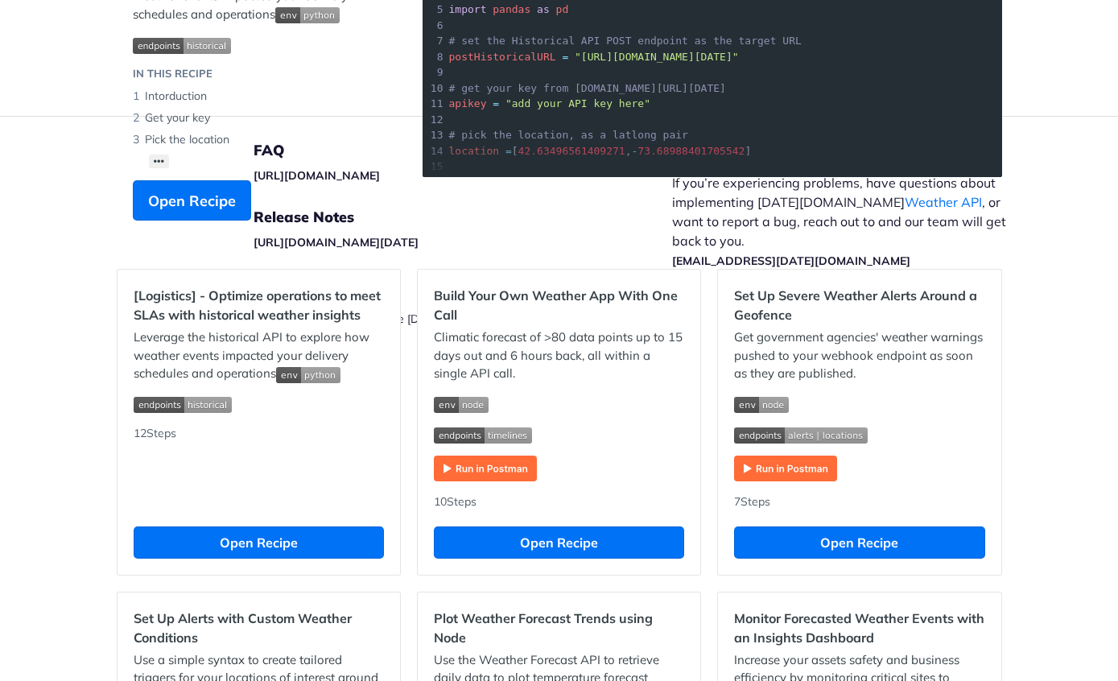
scroll to position [274, 0]
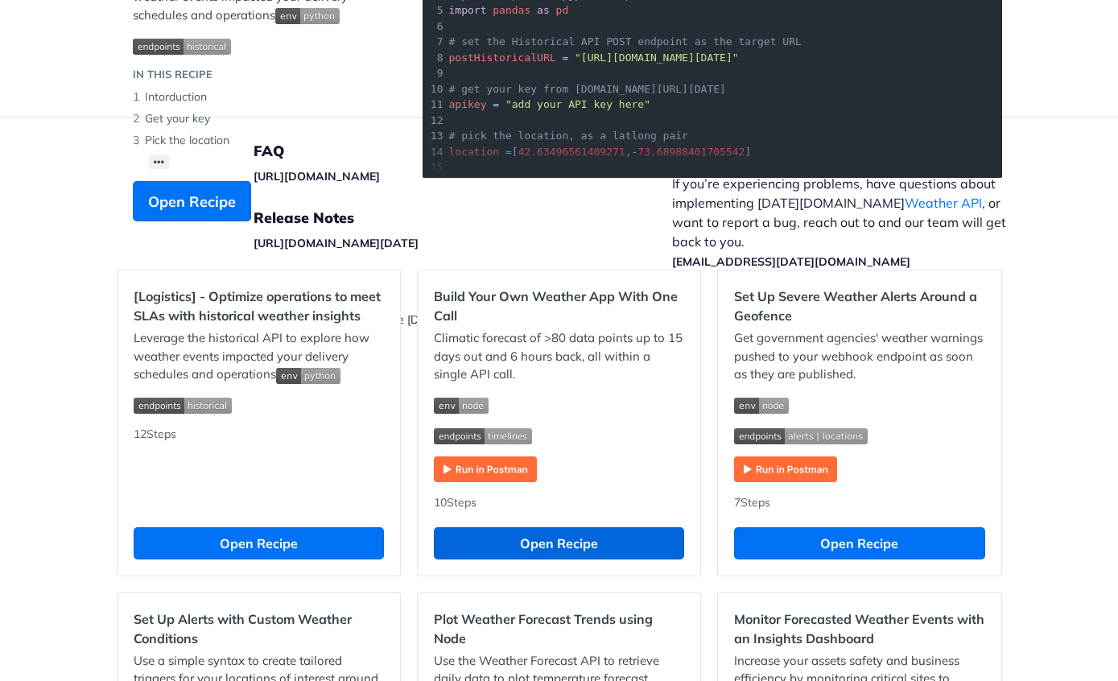
click at [662, 537] on button "Open Recipe" at bounding box center [559, 543] width 250 height 32
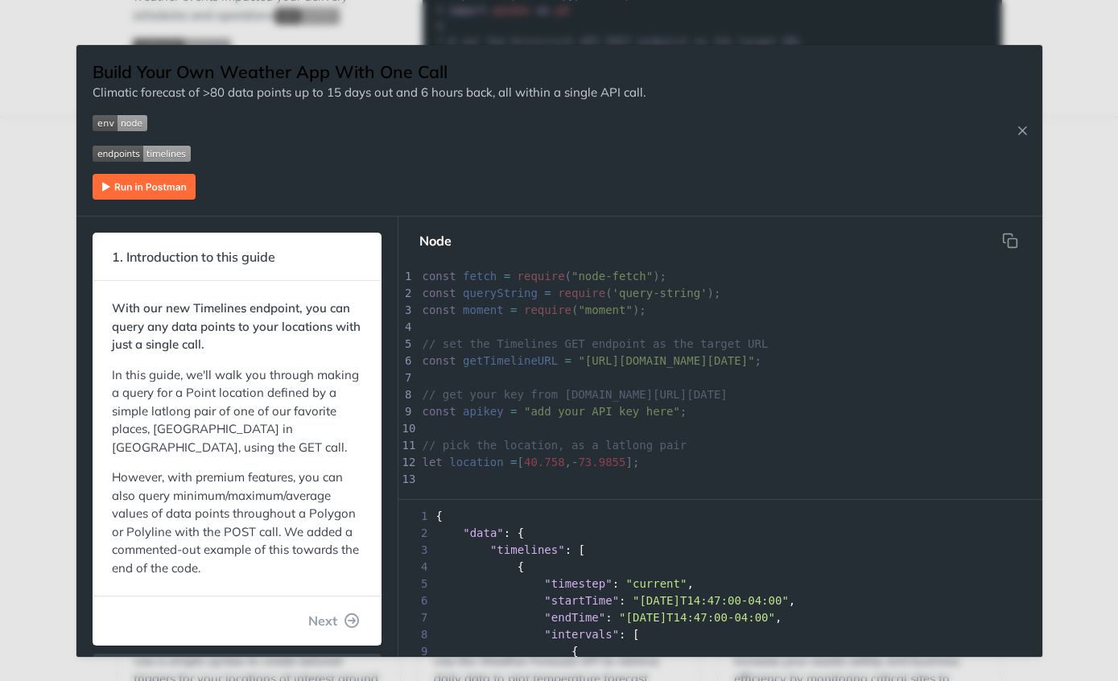
click at [1018, 150] on div "Build Your Own Weather App With One Call Climatic forecast of >80 data points u…" at bounding box center [559, 130] width 966 height 171
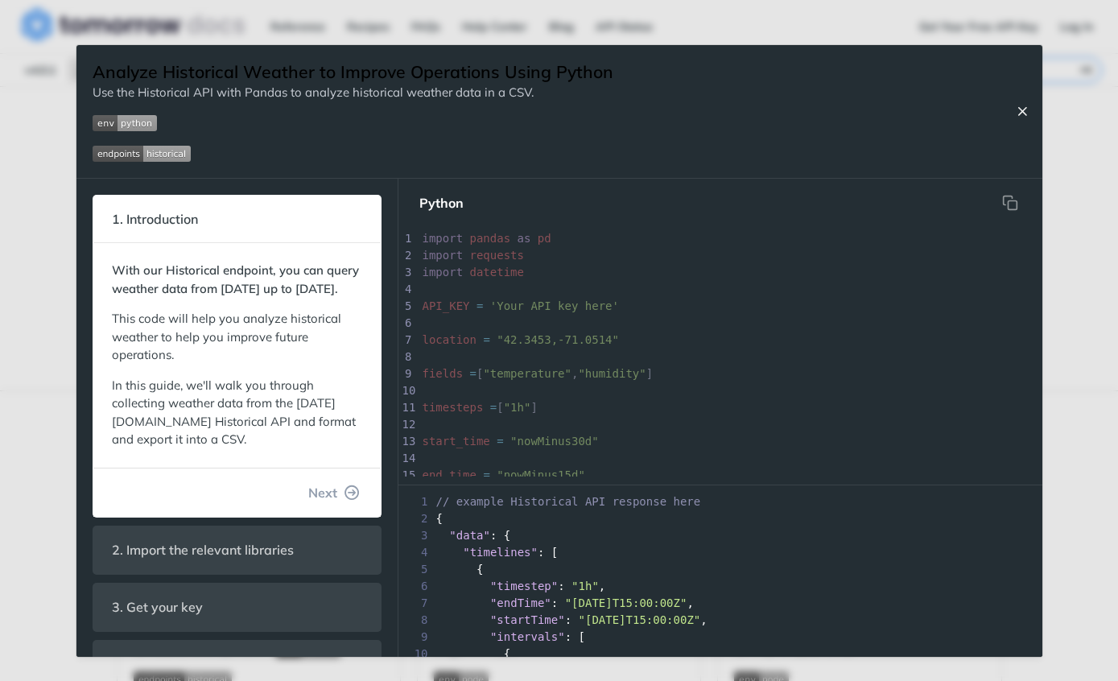
click at [1017, 108] on icon "Close Recipe" at bounding box center [1022, 111] width 14 height 14
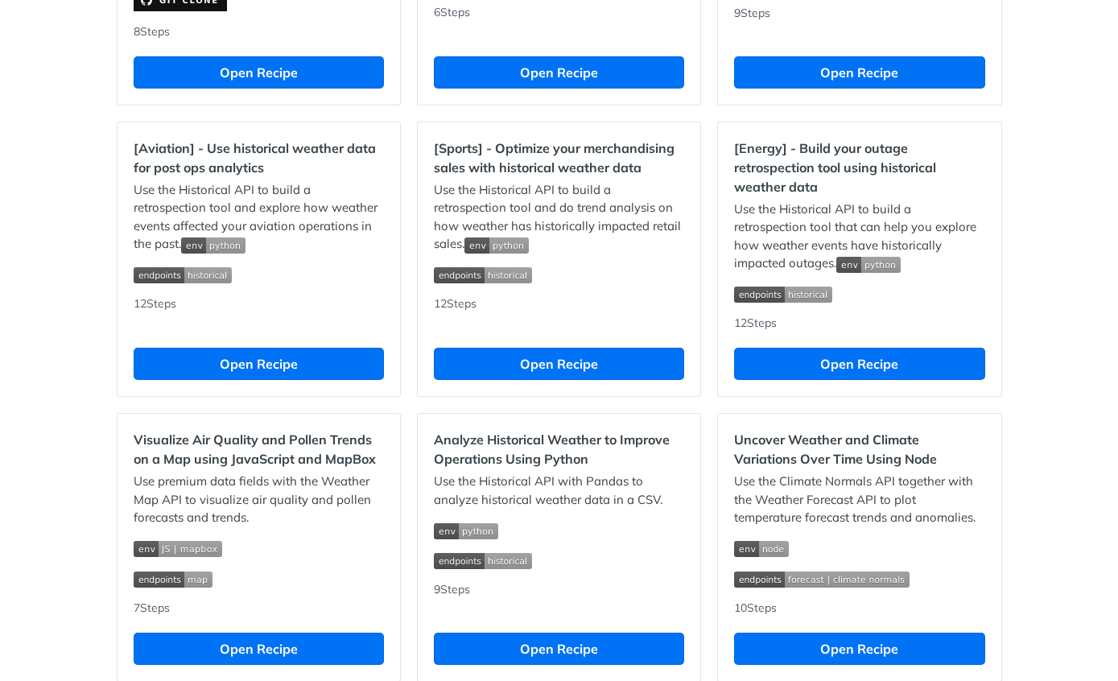
scroll to position [1386, 0]
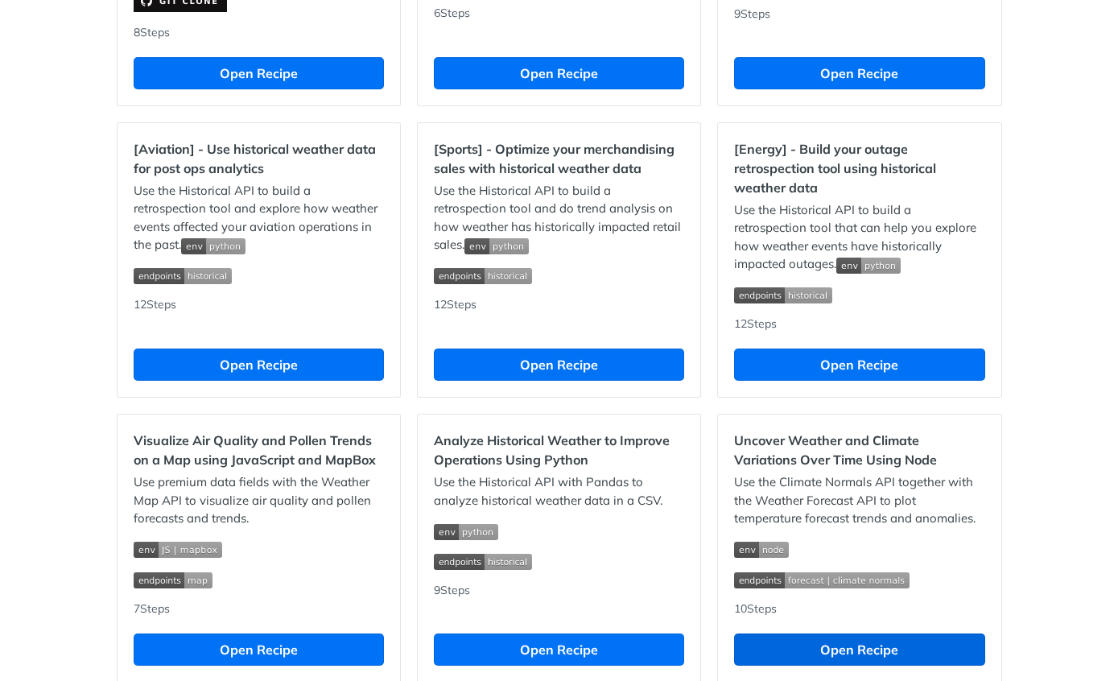
click at [795, 635] on button "Open Recipe" at bounding box center [859, 650] width 250 height 32
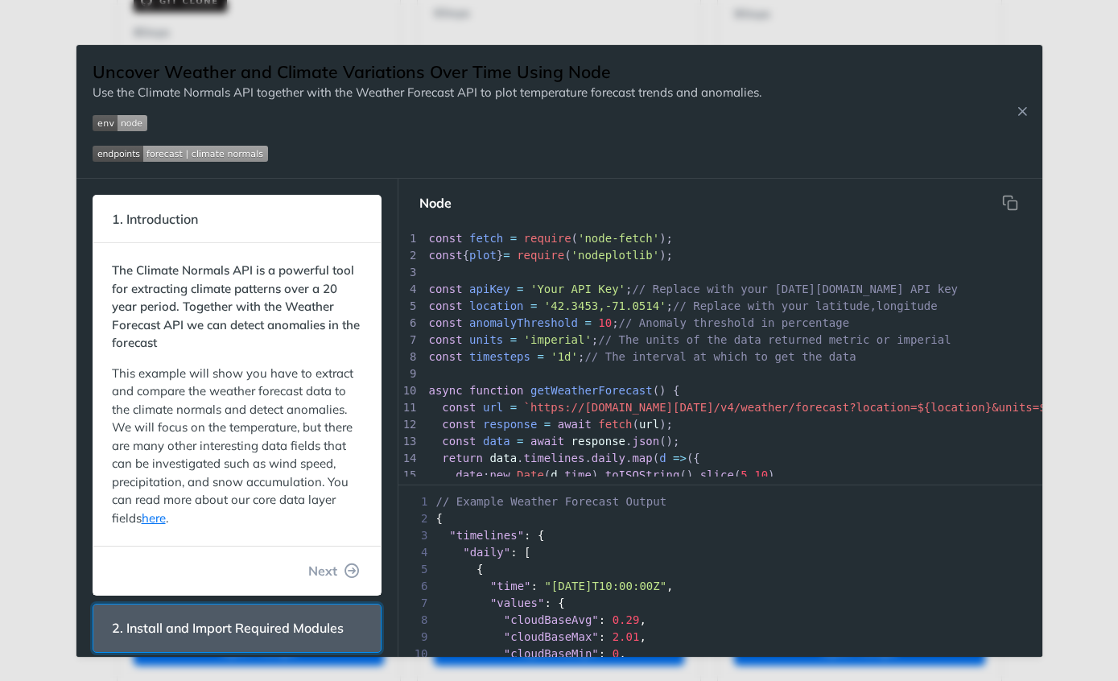
click at [141, 624] on span "2. Install and Import Required Modules" at bounding box center [228, 628] width 254 height 31
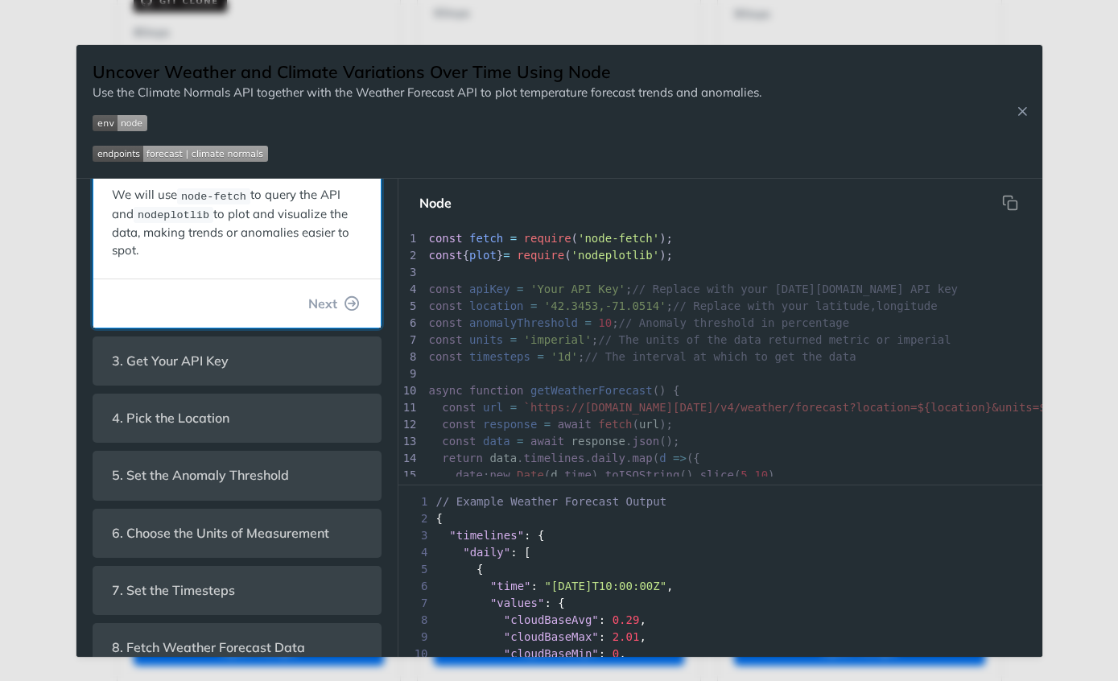
scroll to position [139, 0]
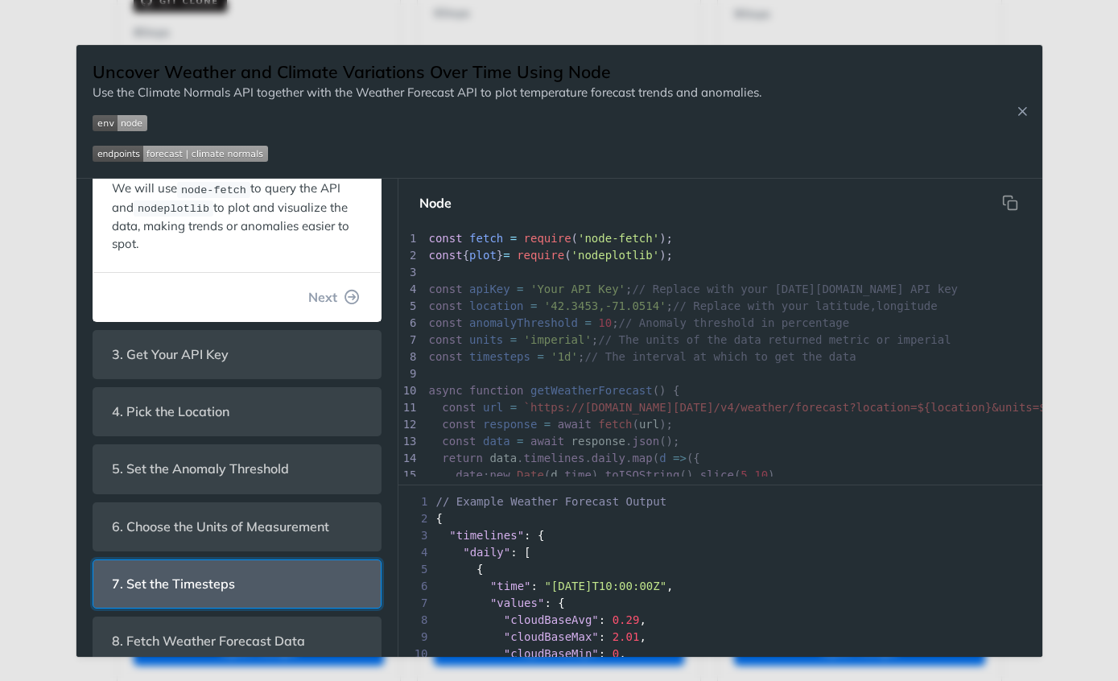
click at [151, 577] on span "7. Set the Timesteps" at bounding box center [174, 583] width 146 height 31
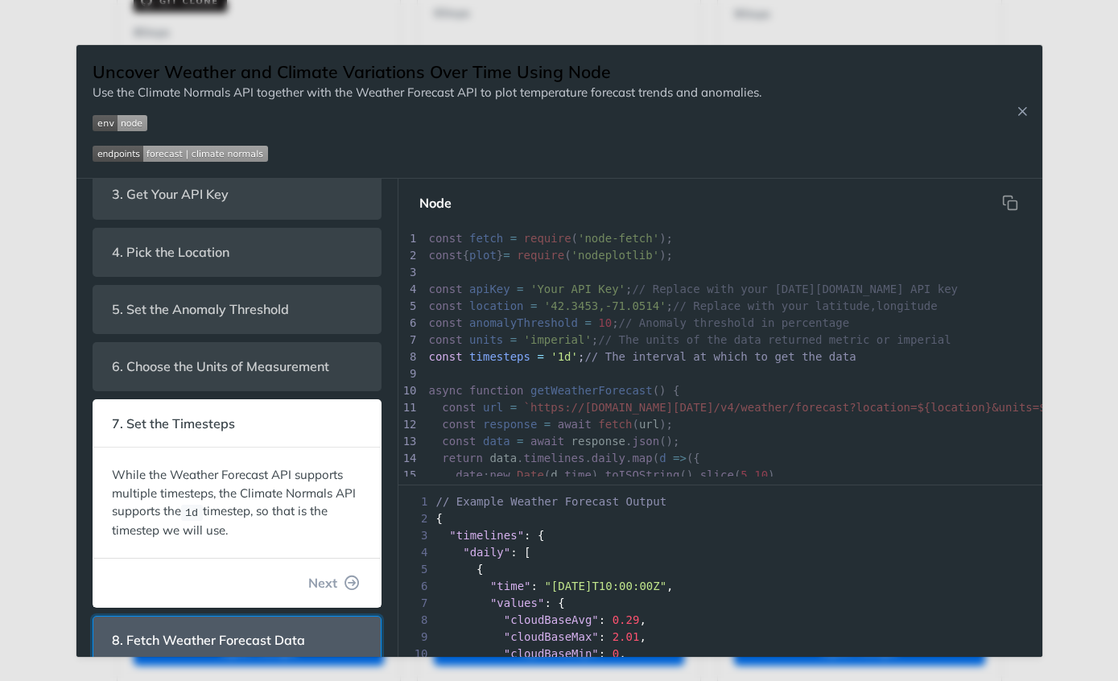
click at [142, 634] on span "8. Fetch Weather Forecast Data" at bounding box center [209, 640] width 216 height 31
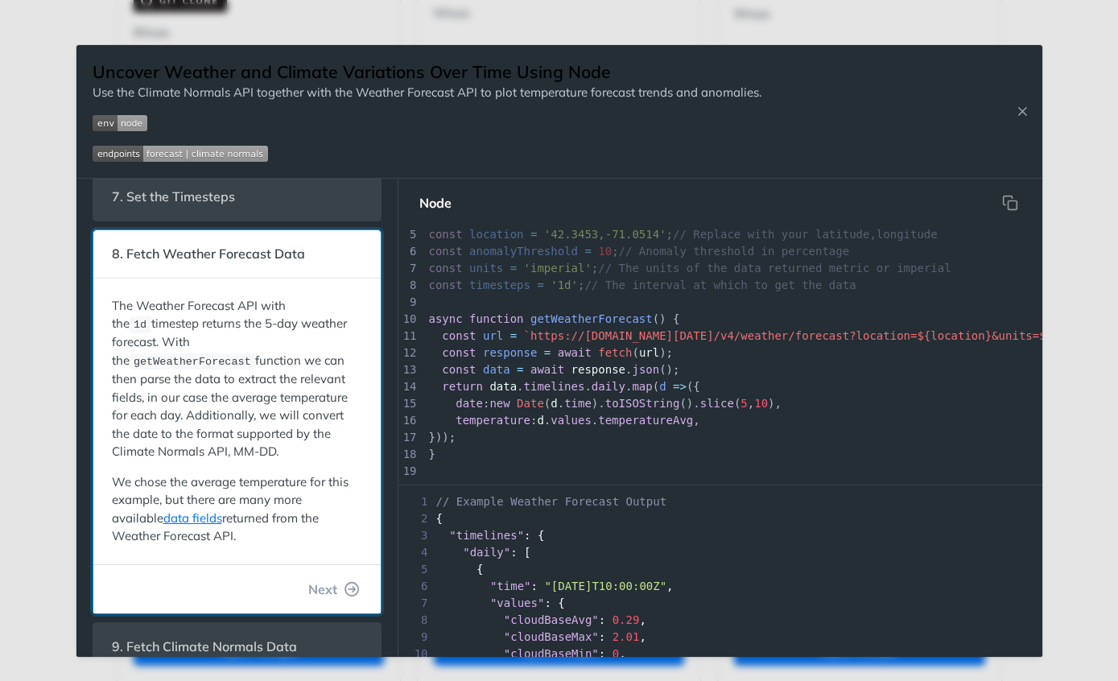
scroll to position [366, 0]
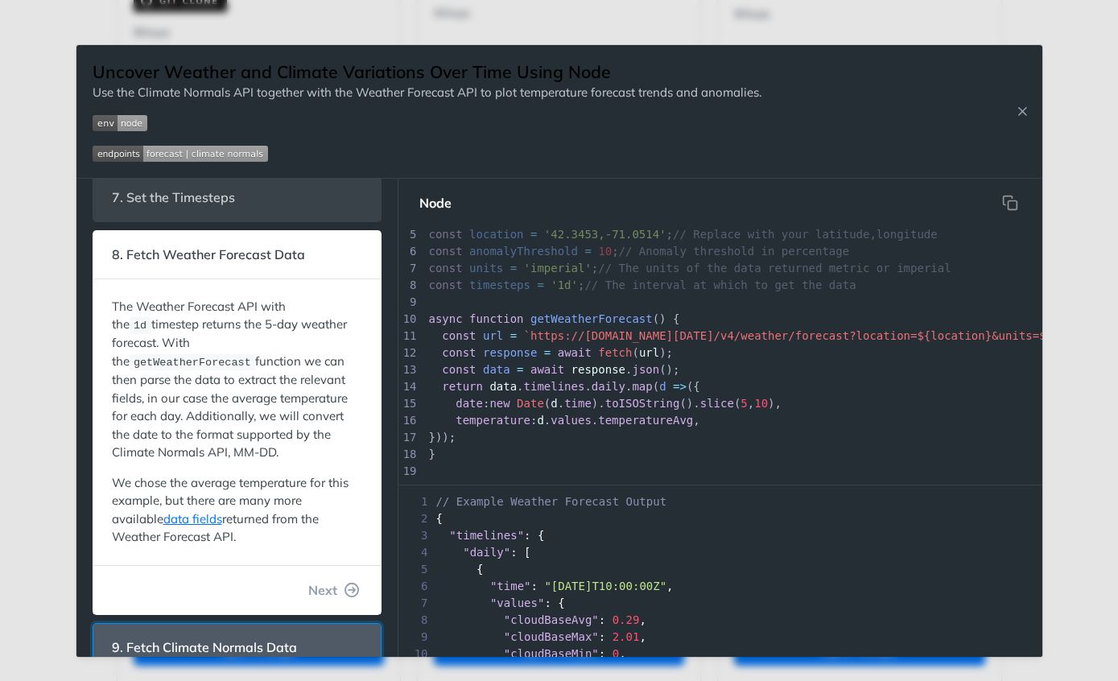
click at [125, 634] on span "9. Fetch Climate Normals Data" at bounding box center [205, 647] width 208 height 31
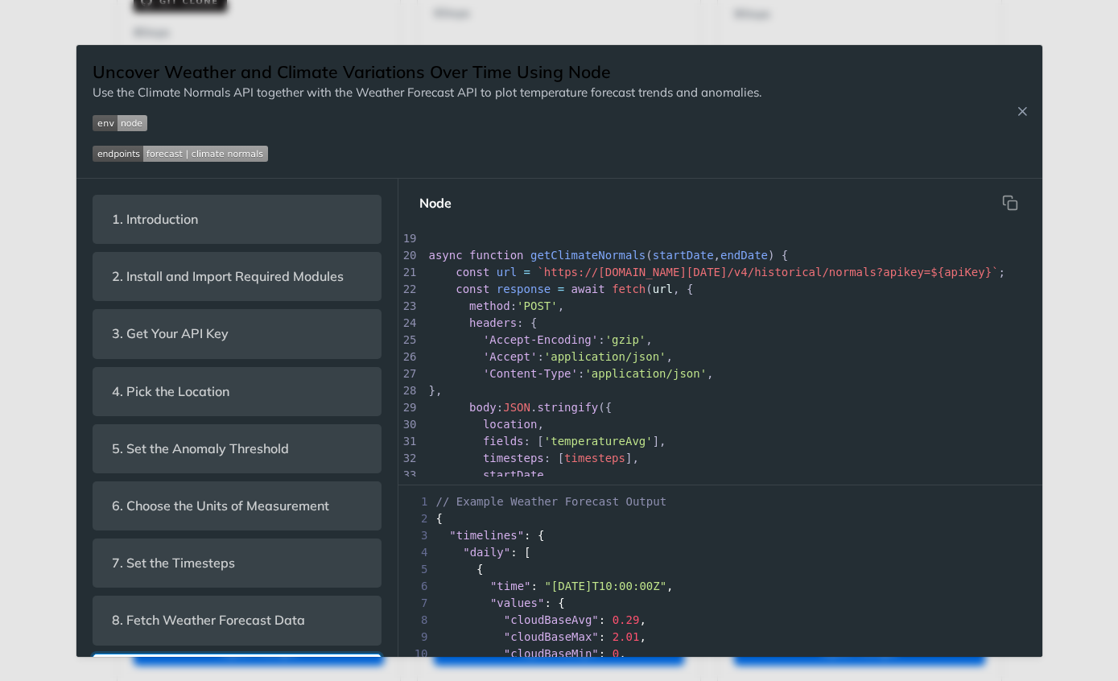
scroll to position [0, 0]
